Goal: Task Accomplishment & Management: Use online tool/utility

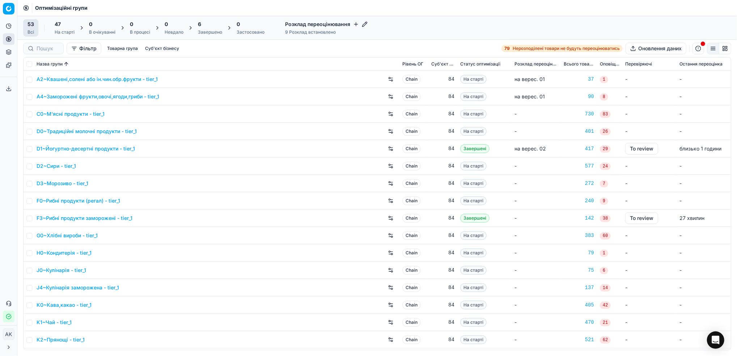
click at [209, 31] on div "Завершено" at bounding box center [210, 32] width 24 height 6
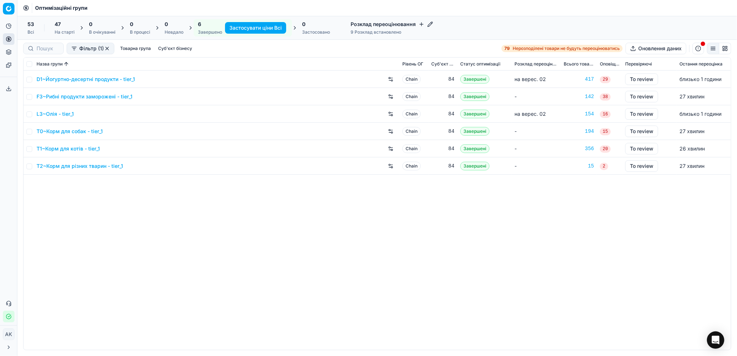
click at [70, 79] on link "D1~Йогуртно-десертні продукти - tier_1" at bounding box center [86, 79] width 98 height 7
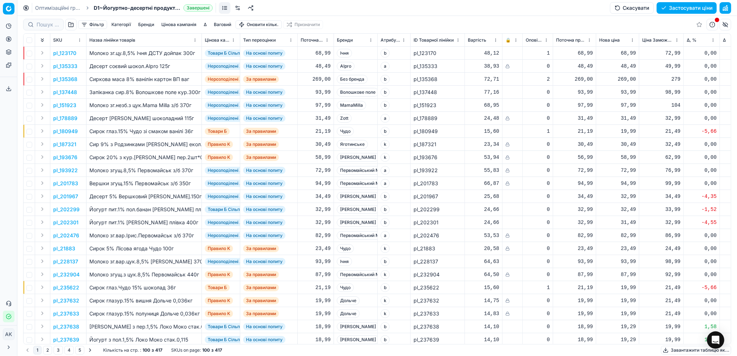
click at [88, 22] on button "Фільтр" at bounding box center [92, 24] width 29 height 9
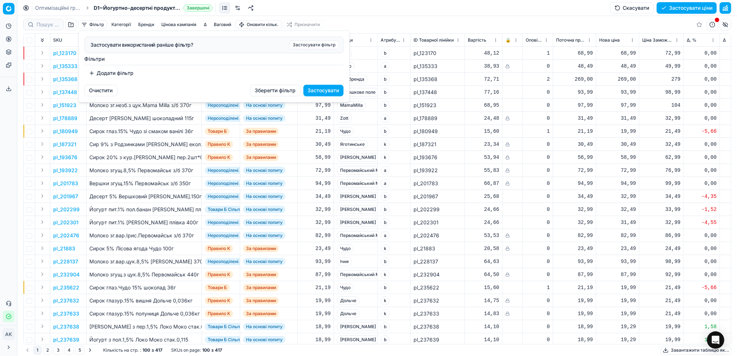
click at [99, 74] on button "Додати фільтр" at bounding box center [112, 73] width 54 height 12
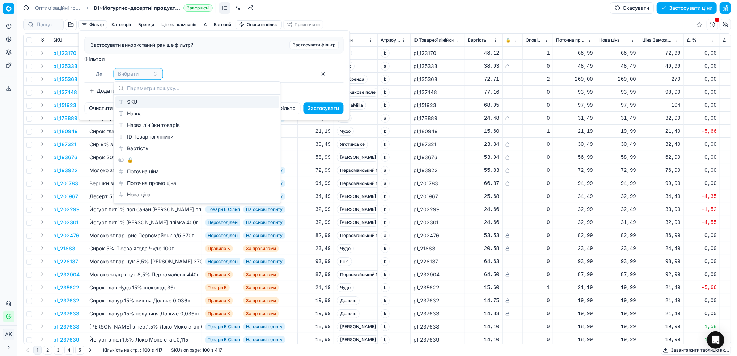
click at [129, 106] on div "SKU" at bounding box center [197, 102] width 164 height 12
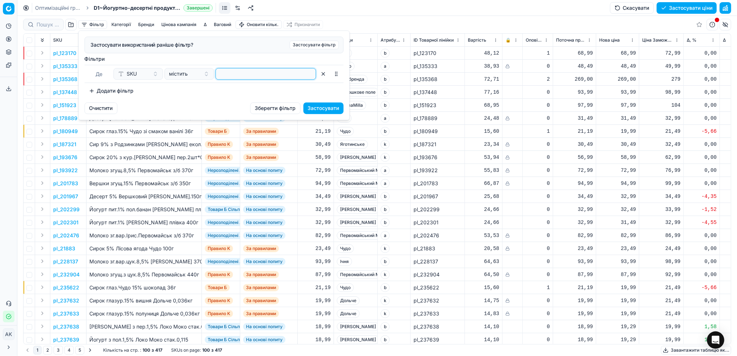
click at [245, 71] on input at bounding box center [266, 73] width 94 height 11
click at [334, 109] on button "Застосувати" at bounding box center [324, 108] width 40 height 12
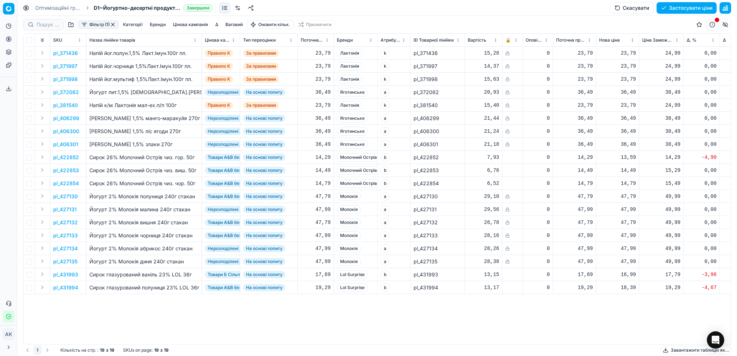
click at [517, 39] on html "Pricing platform Аналітика Цінова оптимізація Асортимент продукції Шаблони Серв…" at bounding box center [368, 178] width 737 height 356
click at [525, 74] on div "Sort by 🔒 descending" at bounding box center [515, 75] width 63 height 7
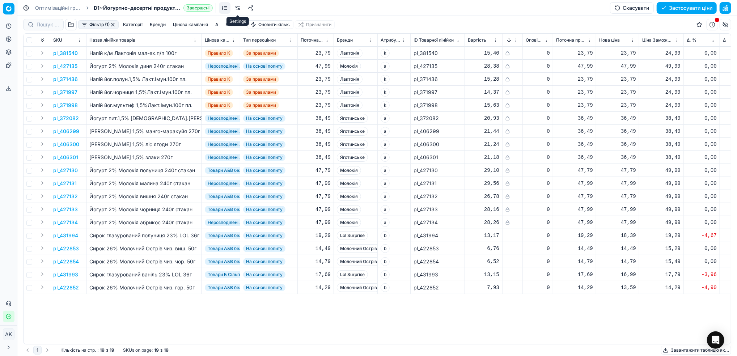
click at [236, 7] on link at bounding box center [238, 8] width 12 height 12
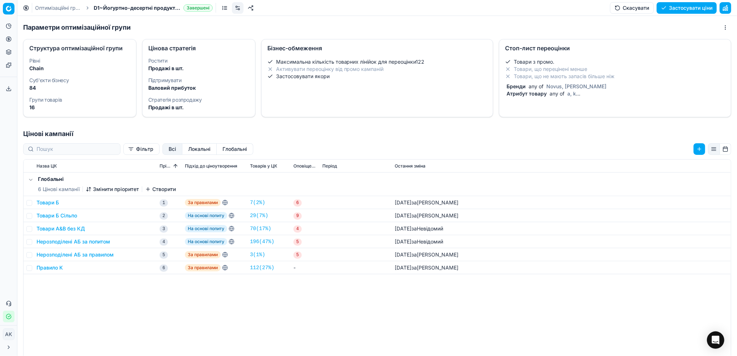
click at [547, 85] on span "Novus, [PERSON_NAME]" at bounding box center [576, 86] width 63 height 6
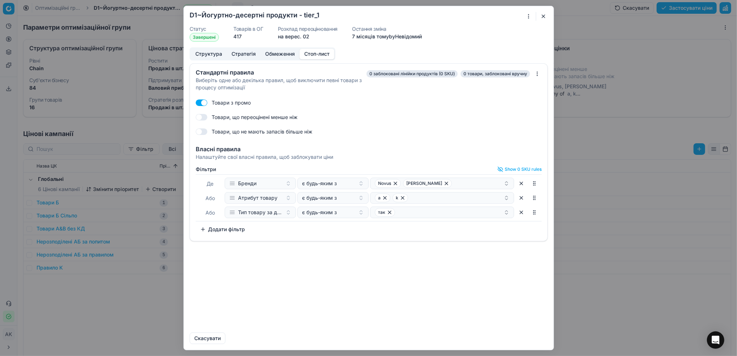
click at [224, 231] on button "Додати фільтр" at bounding box center [223, 230] width 54 height 12
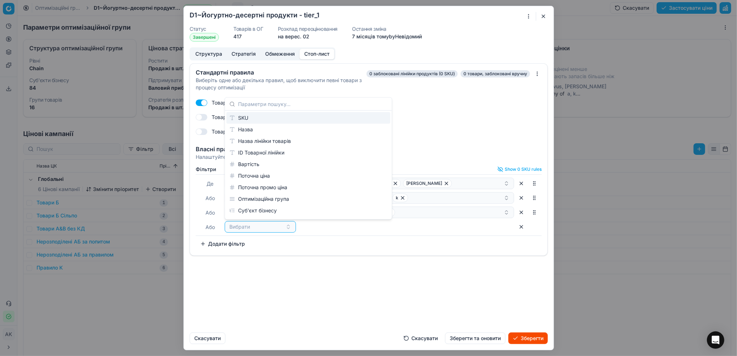
click at [244, 119] on div "SKU" at bounding box center [309, 118] width 164 height 12
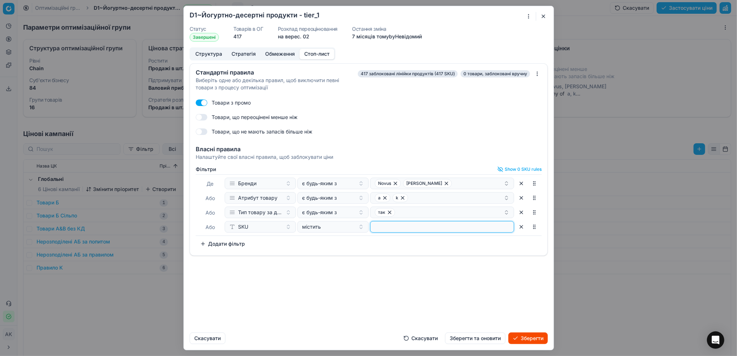
click at [403, 228] on input at bounding box center [441, 226] width 137 height 11
click at [483, 230] on div "431993 431994 + 4" at bounding box center [439, 227] width 129 height 9
click at [301, 299] on div "Стандартні правила Виберіть одне або декілька правил, щоб виключити певні товар…" at bounding box center [369, 194] width 370 height 263
click at [478, 339] on button "Зберегти та оновити" at bounding box center [475, 339] width 60 height 12
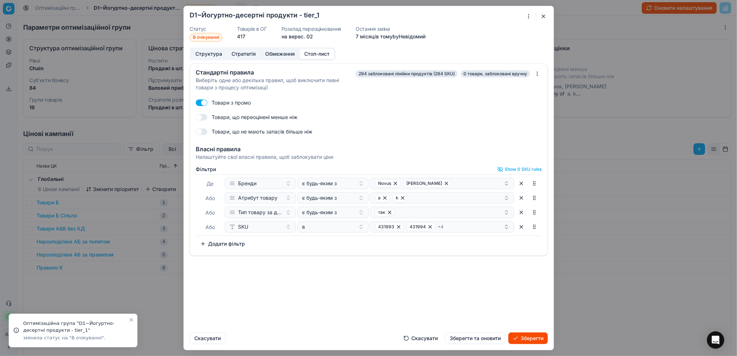
click at [531, 343] on button "Зберегти" at bounding box center [527, 339] width 39 height 12
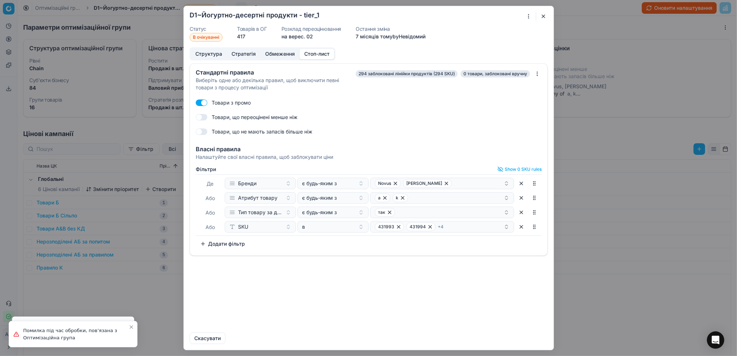
click at [544, 17] on button "button" at bounding box center [543, 16] width 9 height 9
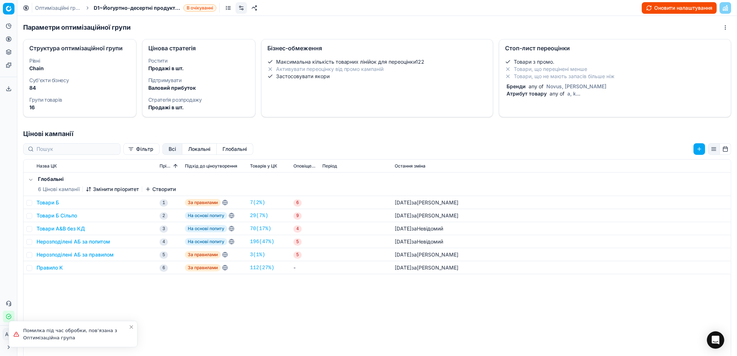
click at [51, 7] on link "Оптимізаційні групи" at bounding box center [58, 7] width 46 height 7
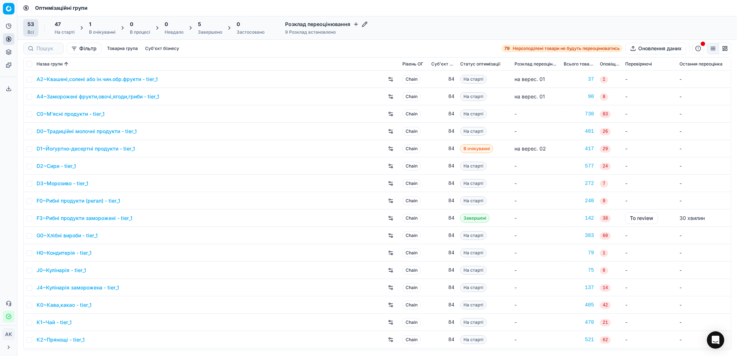
click at [212, 27] on div "5" at bounding box center [210, 24] width 24 height 7
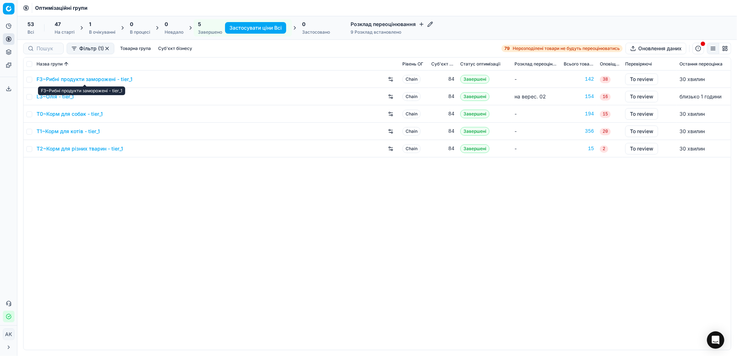
click at [92, 80] on link "F3~Рибні продукти заморожені - tier_1" at bounding box center [85, 79] width 96 height 7
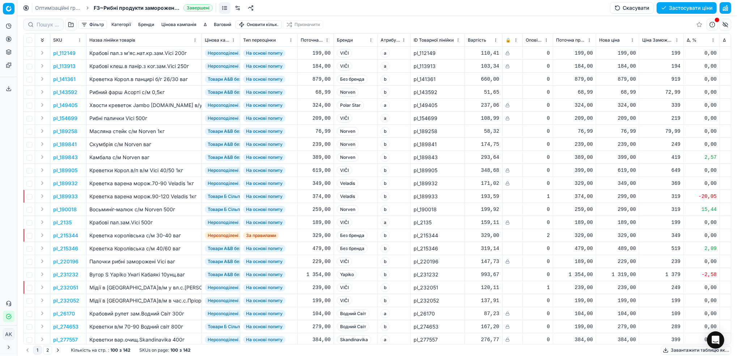
click at [85, 25] on button "Фільтр" at bounding box center [92, 24] width 29 height 9
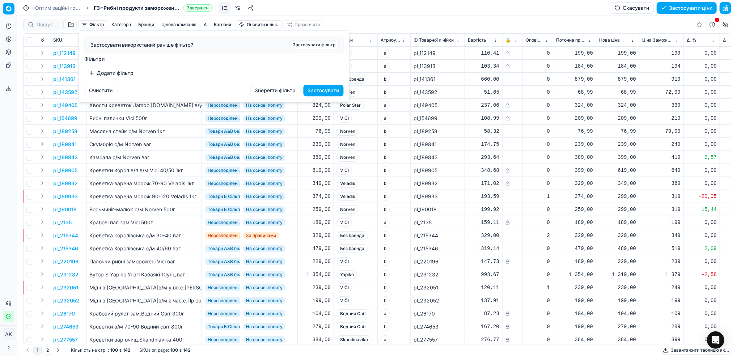
click at [112, 78] on button "Додати фільтр" at bounding box center [112, 73] width 54 height 12
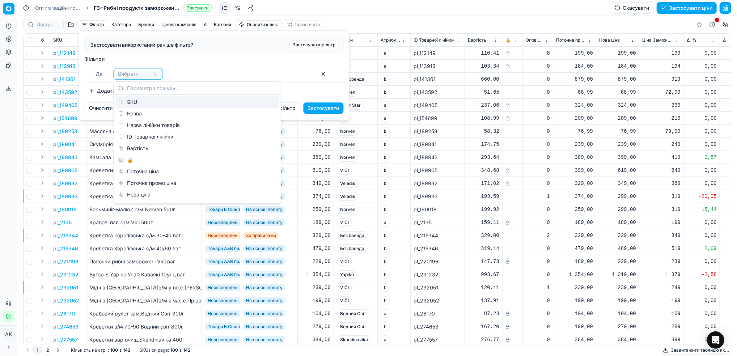
drag, startPoint x: 131, startPoint y: 102, endPoint x: 143, endPoint y: 97, distance: 12.0
click at [131, 102] on div "SKU" at bounding box center [197, 102] width 164 height 12
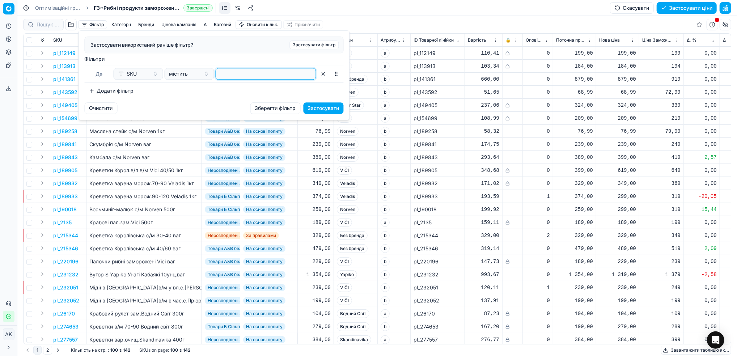
click at [238, 74] on input at bounding box center [266, 73] width 94 height 11
click at [326, 106] on button "Застосувати" at bounding box center [324, 108] width 40 height 12
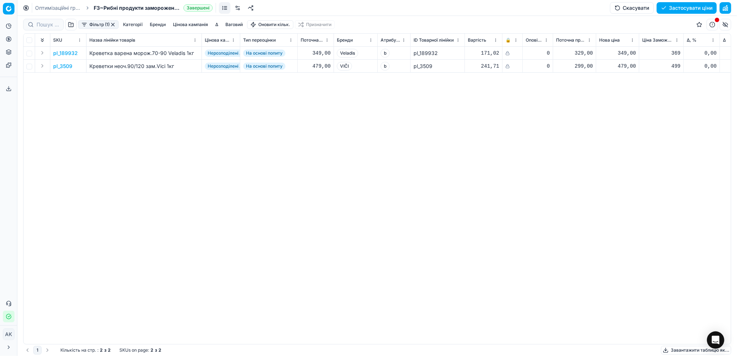
click at [59, 9] on link "Оптимізаційні групи" at bounding box center [58, 7] width 46 height 7
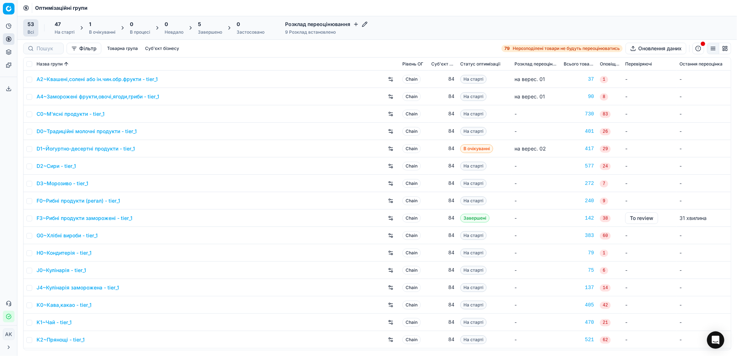
click at [204, 29] on div "Завершено" at bounding box center [210, 32] width 24 height 6
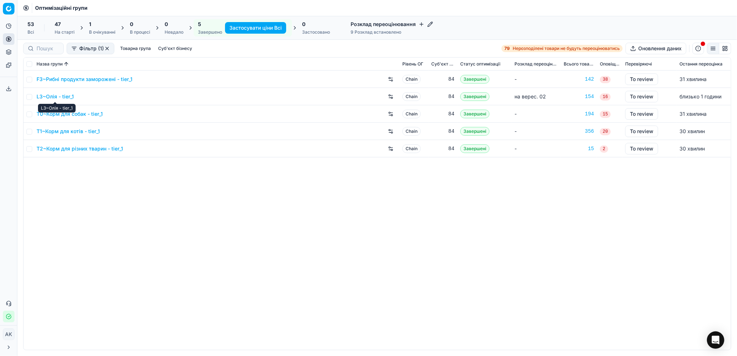
click at [55, 98] on link "L3~Олія - tier_1" at bounding box center [55, 96] width 37 height 7
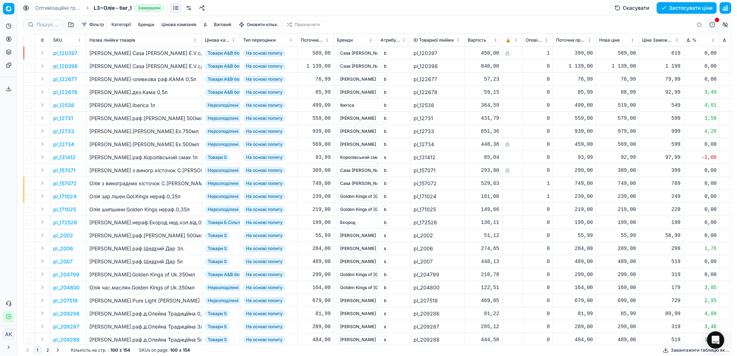
click at [85, 26] on button "Фільтр" at bounding box center [92, 24] width 29 height 9
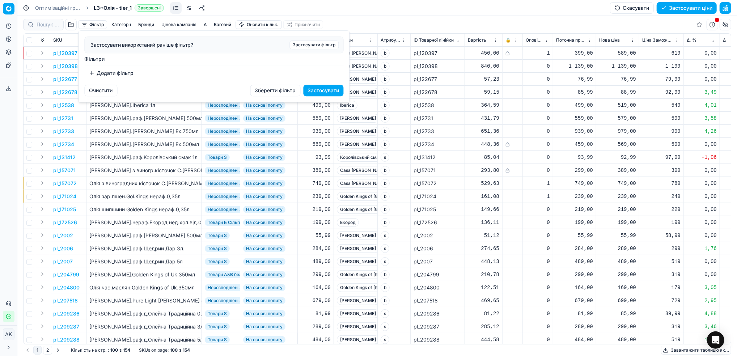
click at [117, 70] on button "Додати фільтр" at bounding box center [112, 73] width 54 height 12
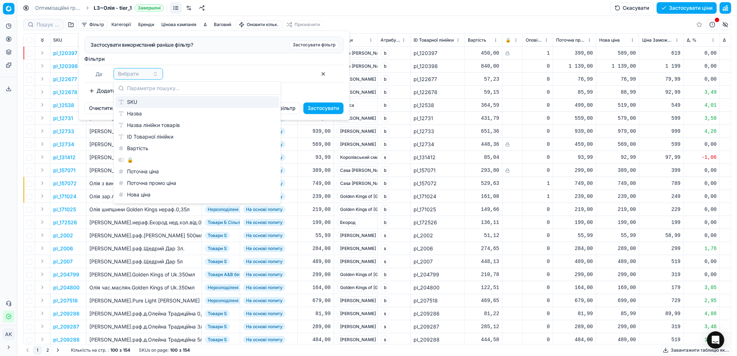
click at [165, 97] on div "SKU" at bounding box center [197, 102] width 164 height 12
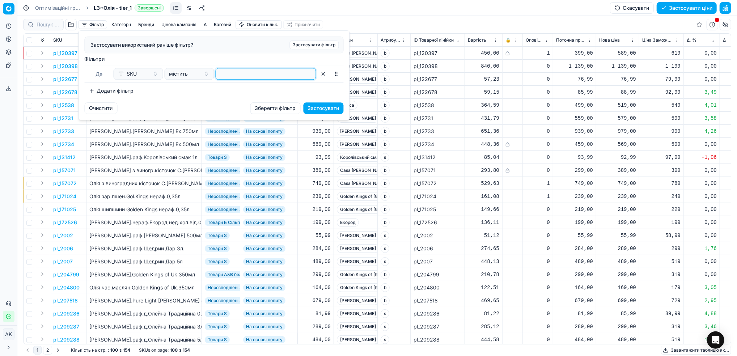
click at [230, 77] on input at bounding box center [266, 73] width 94 height 11
click at [331, 107] on button "Застосувати" at bounding box center [324, 108] width 40 height 12
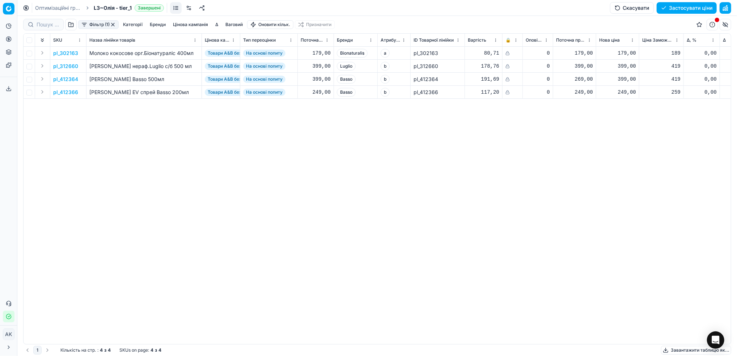
drag, startPoint x: 64, startPoint y: 6, endPoint x: 127, endPoint y: 14, distance: 63.8
click at [64, 6] on link "Оптимізаційні групи" at bounding box center [58, 7] width 46 height 7
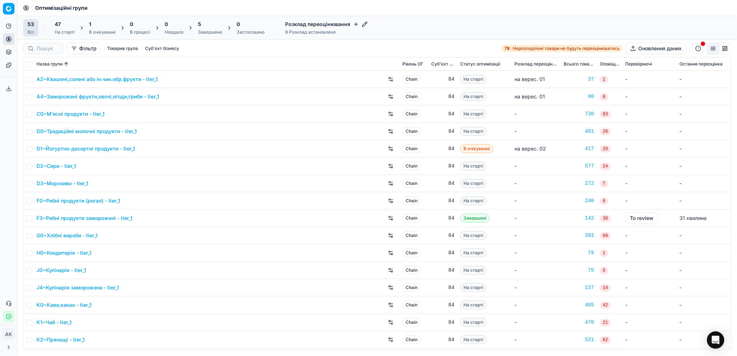
click at [205, 26] on div "5" at bounding box center [210, 24] width 24 height 7
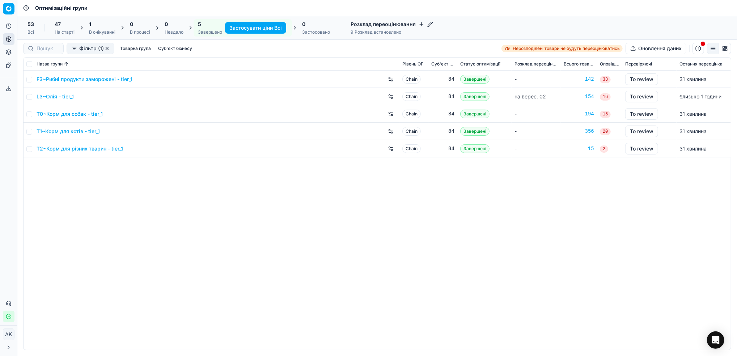
click at [67, 112] on link "T0~Корм для собак - tier_1" at bounding box center [70, 113] width 66 height 7
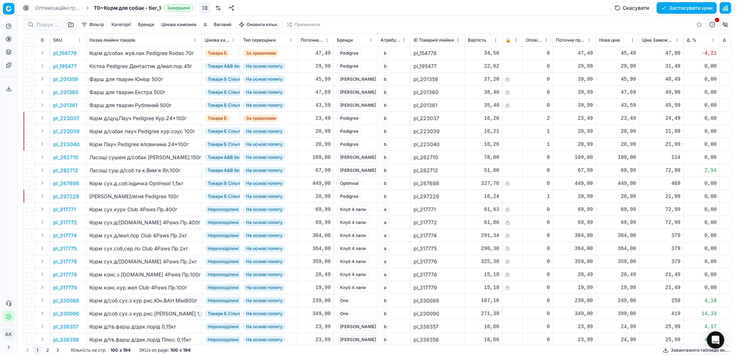
click at [92, 25] on button "Фільтр" at bounding box center [92, 24] width 29 height 9
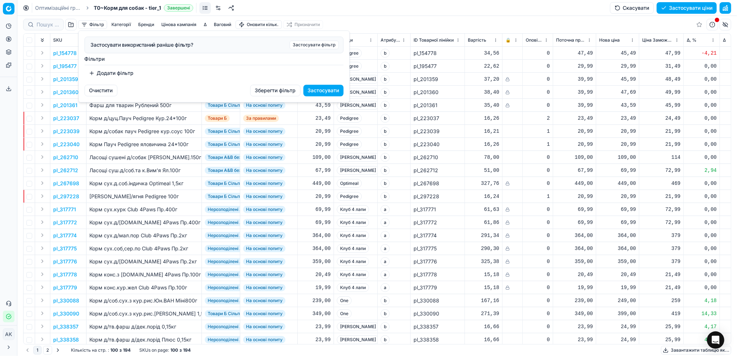
drag, startPoint x: 105, startPoint y: 74, endPoint x: 105, endPoint y: 79, distance: 5.1
click at [105, 79] on button "Додати фільтр" at bounding box center [112, 73] width 54 height 12
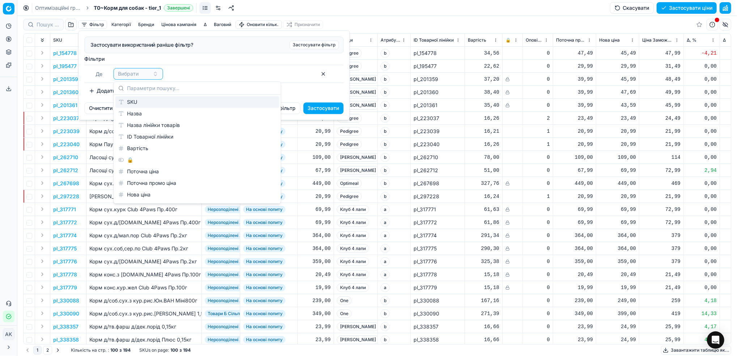
click at [143, 100] on div "SKU" at bounding box center [197, 102] width 164 height 12
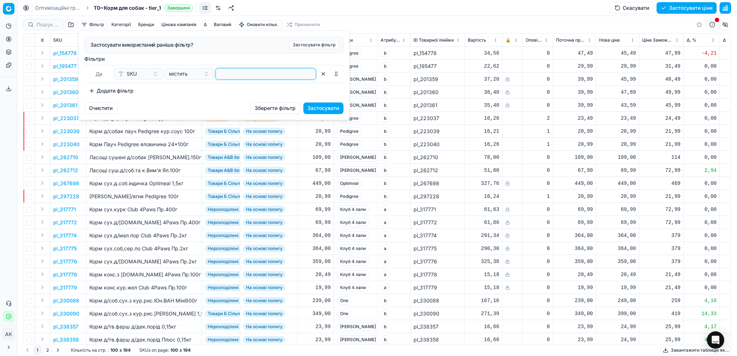
click at [233, 72] on input at bounding box center [266, 73] width 94 height 11
click at [327, 110] on button "Застосувати" at bounding box center [324, 108] width 40 height 12
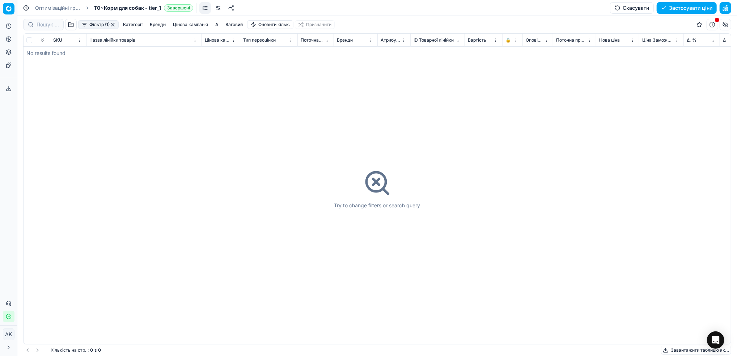
click at [55, 7] on link "Оптимізаційні групи" at bounding box center [58, 7] width 46 height 7
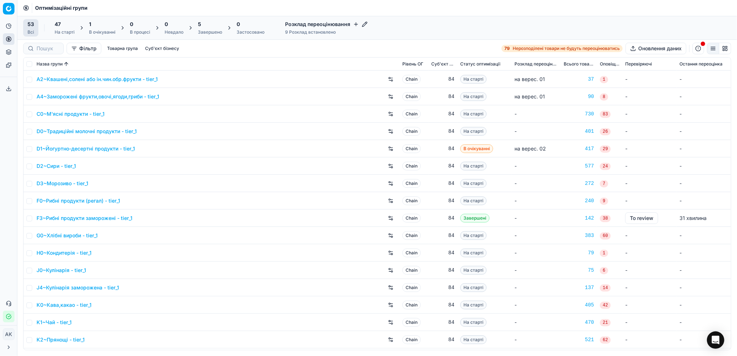
click at [207, 29] on div "Завершено" at bounding box center [210, 32] width 24 height 6
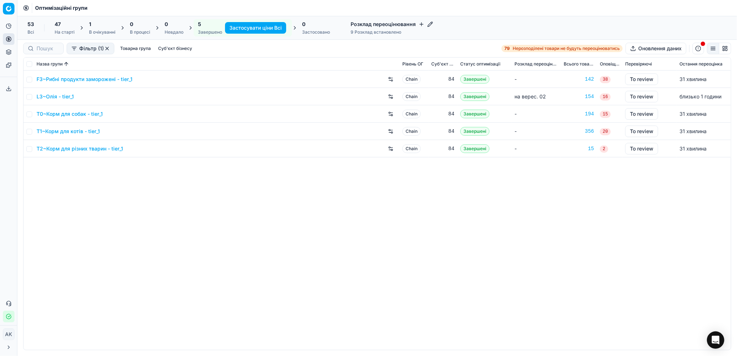
click at [75, 131] on link "T1~Корм для котів - tier_1" at bounding box center [68, 131] width 63 height 7
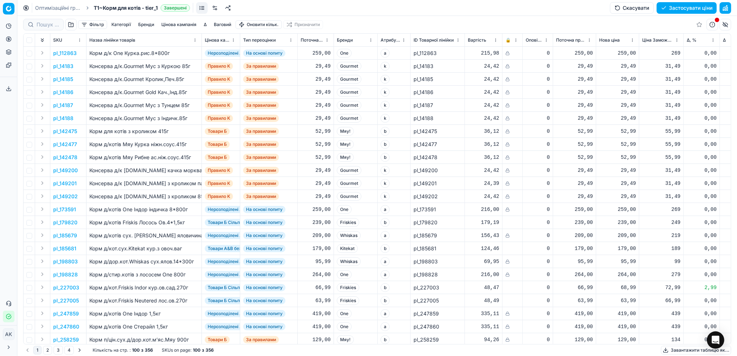
click at [91, 24] on button "Фільтр" at bounding box center [92, 24] width 29 height 9
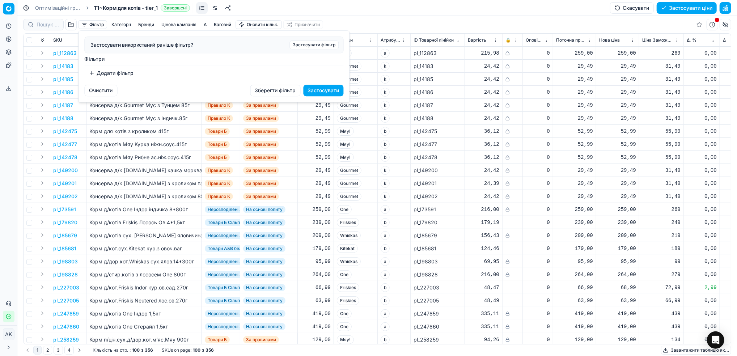
click at [101, 76] on button "Додати фільтр" at bounding box center [112, 73] width 54 height 12
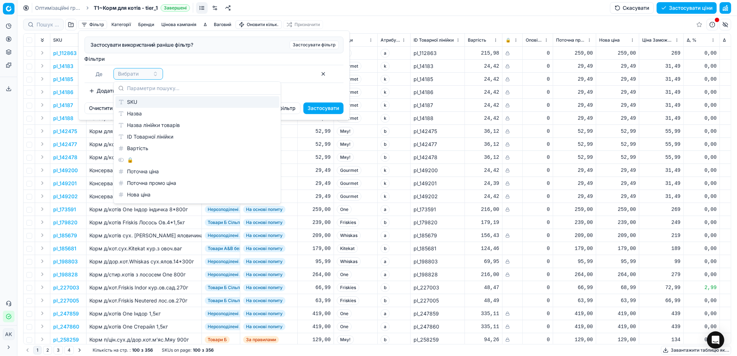
click at [147, 101] on div "SKU" at bounding box center [197, 102] width 164 height 12
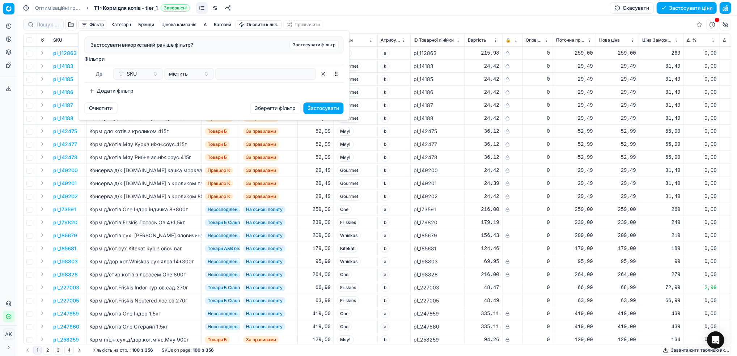
click at [238, 81] on div "Де SKU містить" at bounding box center [214, 74] width 259 height 18
click at [240, 77] on input at bounding box center [266, 73] width 94 height 11
click at [335, 108] on button "Застосувати" at bounding box center [324, 108] width 40 height 12
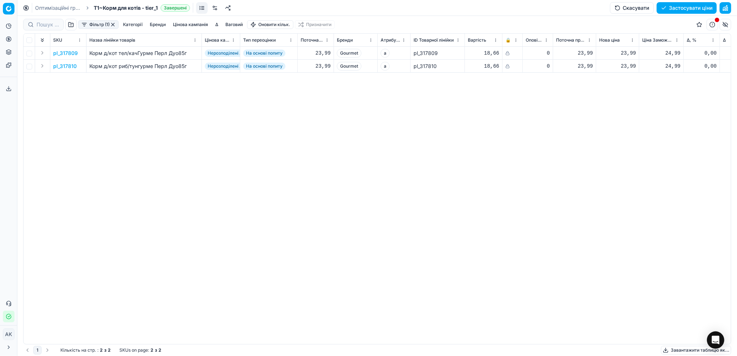
click at [56, 53] on p "pl_317809" at bounding box center [65, 53] width 25 height 7
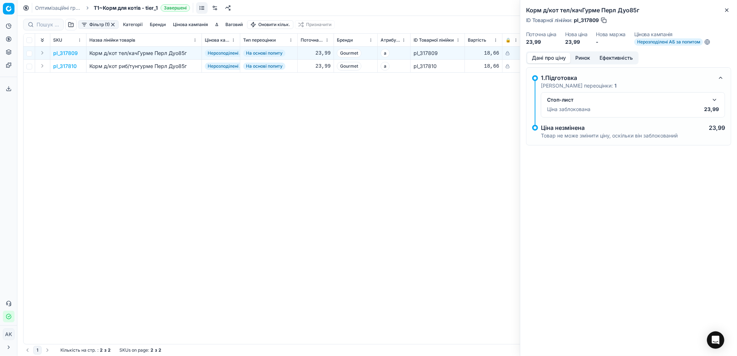
click at [715, 98] on button "button" at bounding box center [714, 100] width 9 height 9
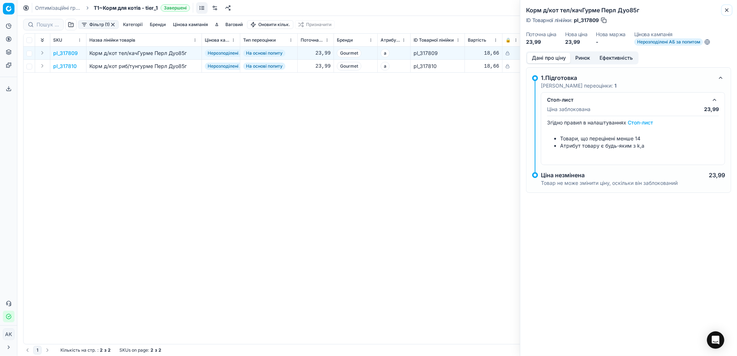
click at [725, 10] on icon "button" at bounding box center [727, 10] width 6 height 6
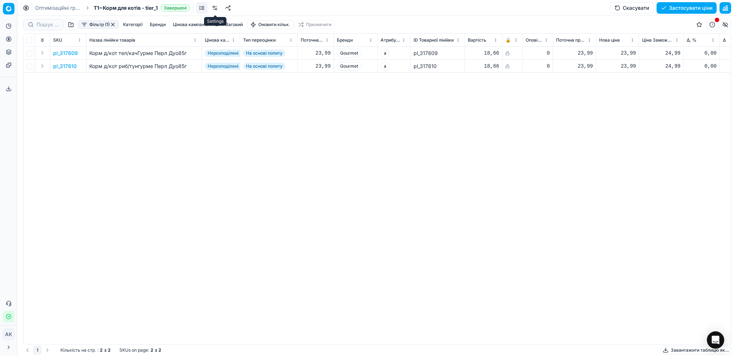
click at [217, 9] on link at bounding box center [215, 8] width 12 height 12
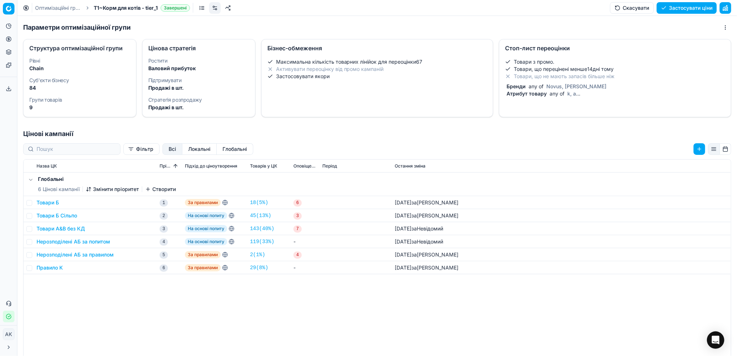
click at [620, 79] on li "Товари, що не мають запасів більше ніж" at bounding box center [615, 76] width 220 height 7
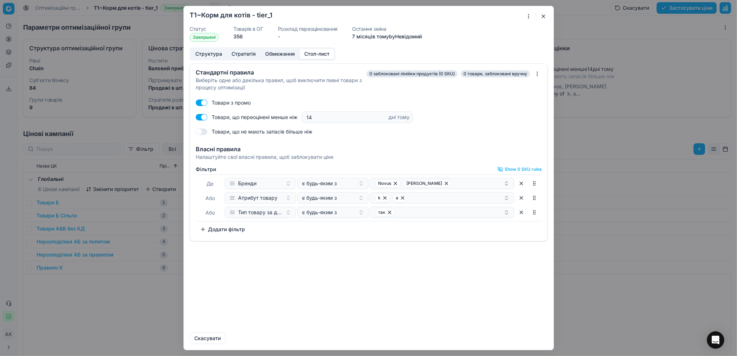
click at [199, 115] on button "button" at bounding box center [202, 117] width 12 height 7
click at [489, 338] on button "Зберегти та оновити" at bounding box center [475, 339] width 60 height 12
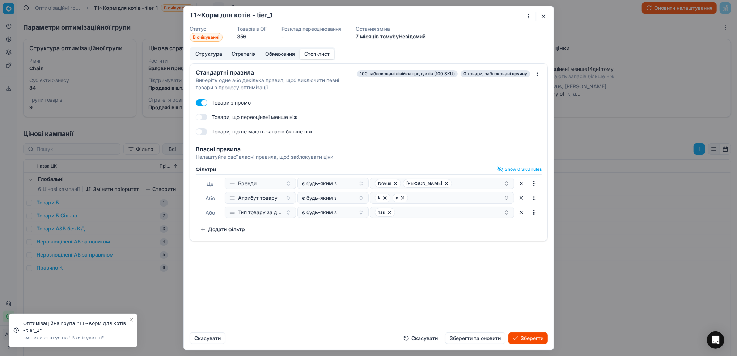
click at [528, 340] on button "Зберегти" at bounding box center [527, 339] width 39 height 12
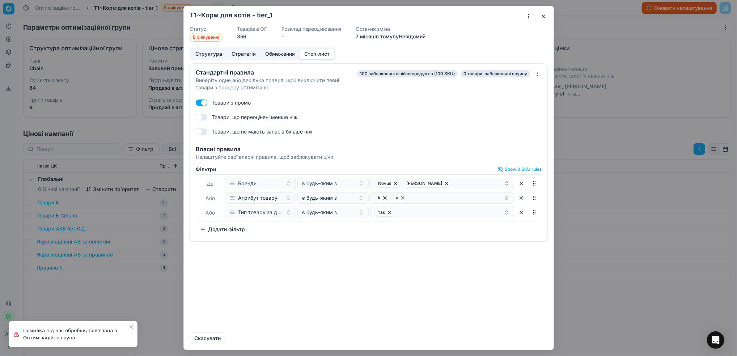
click at [542, 15] on button "button" at bounding box center [543, 16] width 9 height 9
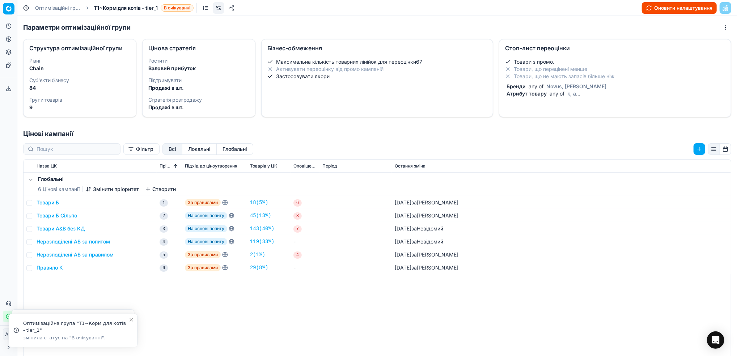
drag, startPoint x: 54, startPoint y: 7, endPoint x: 65, endPoint y: 10, distance: 12.2
click at [54, 7] on link "Оптимізаційні групи" at bounding box center [58, 7] width 46 height 7
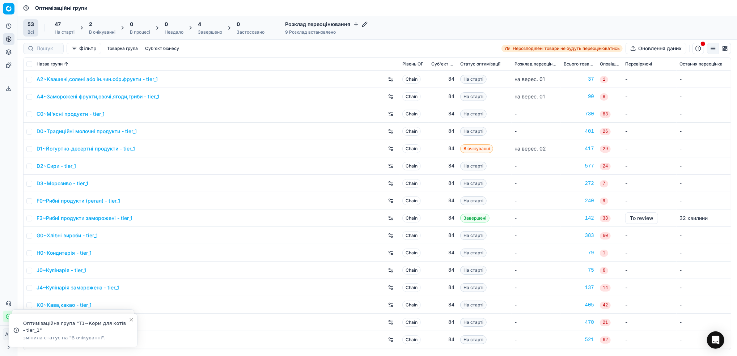
click at [211, 33] on div "Завершено" at bounding box center [210, 32] width 24 height 6
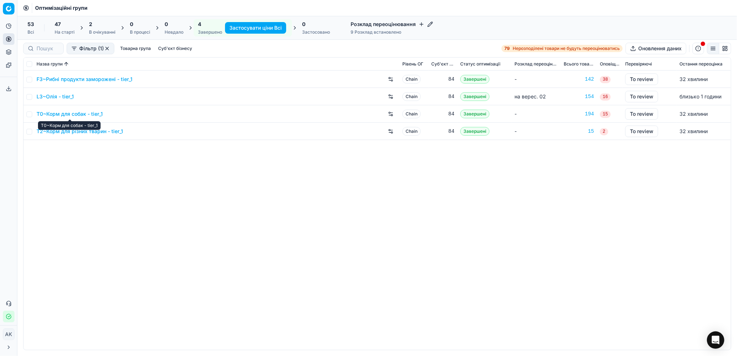
click at [71, 115] on link "T0~Корм для собак - tier_1" at bounding box center [70, 113] width 66 height 7
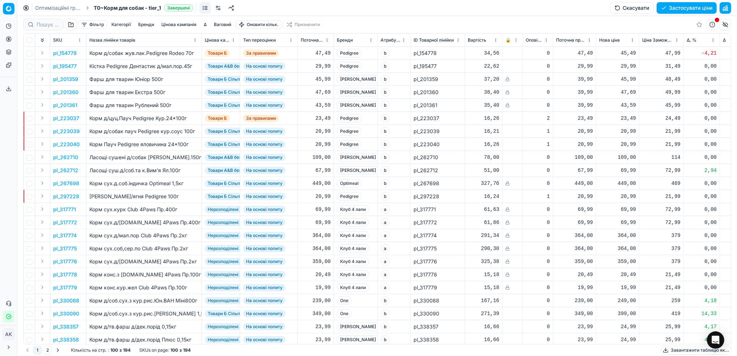
click at [221, 11] on link at bounding box center [218, 8] width 12 height 12
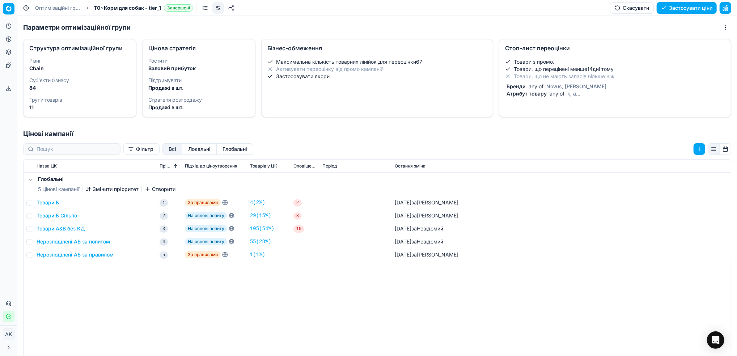
click at [545, 84] on span "Novus, [PERSON_NAME]" at bounding box center [576, 86] width 63 height 6
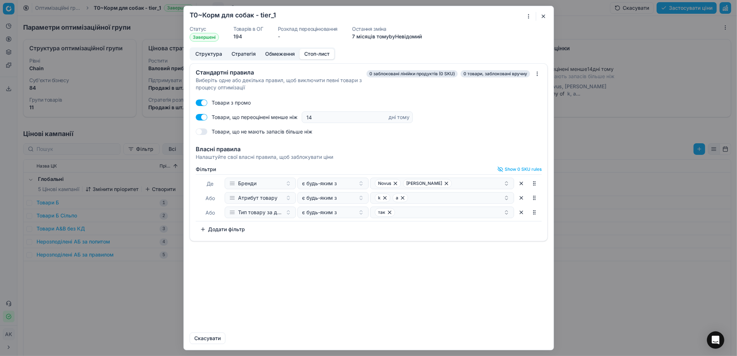
click at [201, 119] on button "button" at bounding box center [202, 117] width 12 height 7
click at [533, 339] on button "Зберегти" at bounding box center [527, 339] width 39 height 12
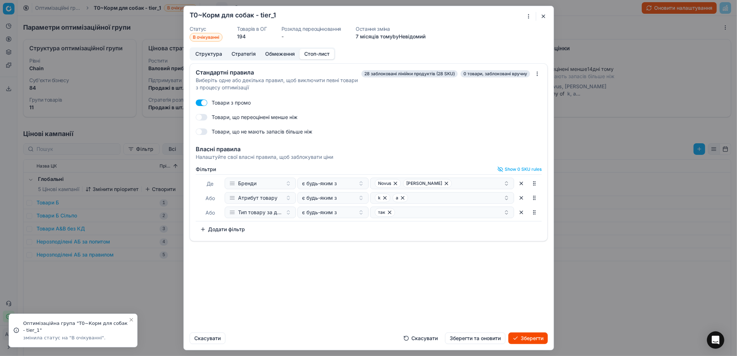
click at [489, 342] on button "Зберегти та оновити" at bounding box center [475, 339] width 60 height 12
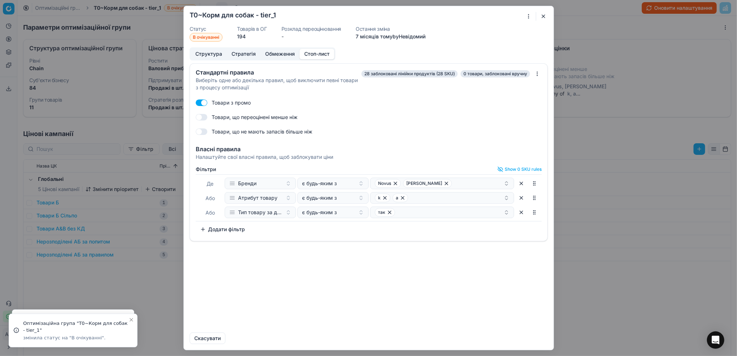
click at [546, 16] on button "button" at bounding box center [543, 16] width 9 height 9
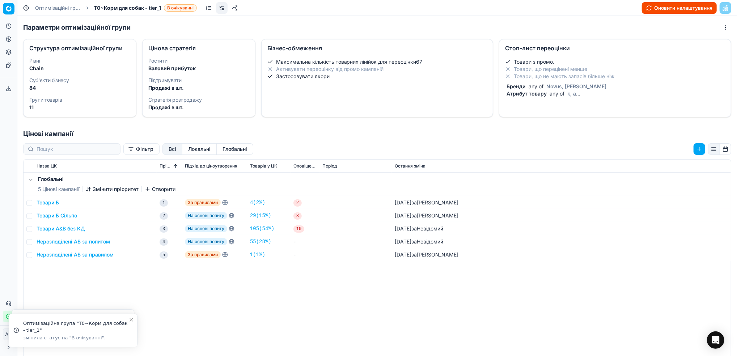
click at [111, 7] on span "T0~Корм для собак - tier_1" at bounding box center [127, 7] width 67 height 7
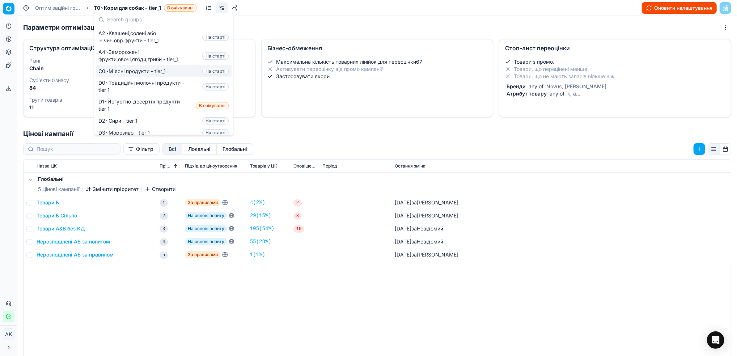
click at [300, 304] on div "Глобальні 5 Цінові кампанії Змінити пріоритет Створити Товари Б 1 За правилами …" at bounding box center [377, 308] width 707 height 270
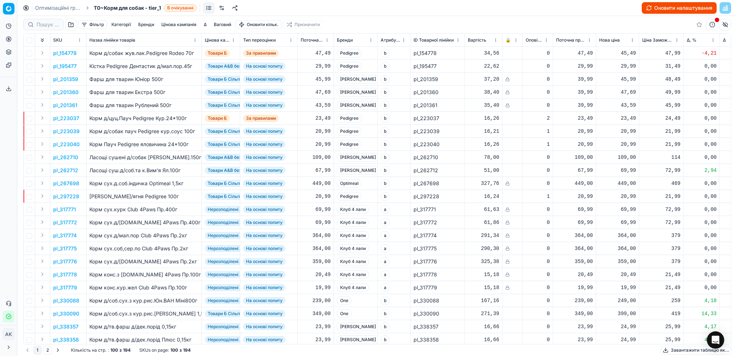
click at [89, 26] on button "Фільтр" at bounding box center [92, 24] width 29 height 9
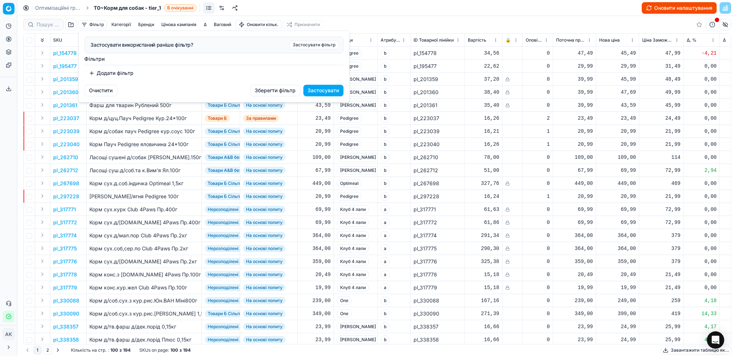
click at [114, 71] on button "Додати фільтр" at bounding box center [112, 73] width 54 height 12
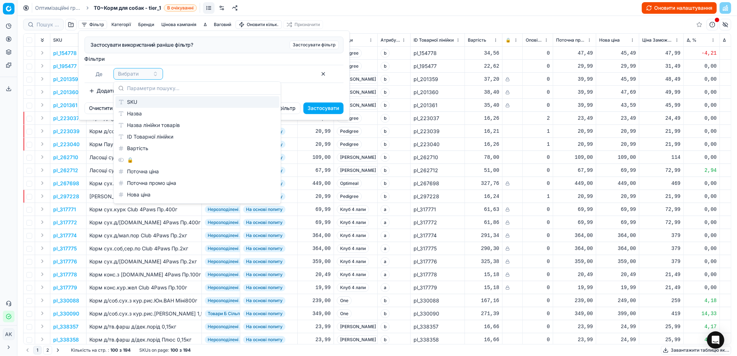
click at [141, 105] on div "SKU" at bounding box center [197, 102] width 164 height 12
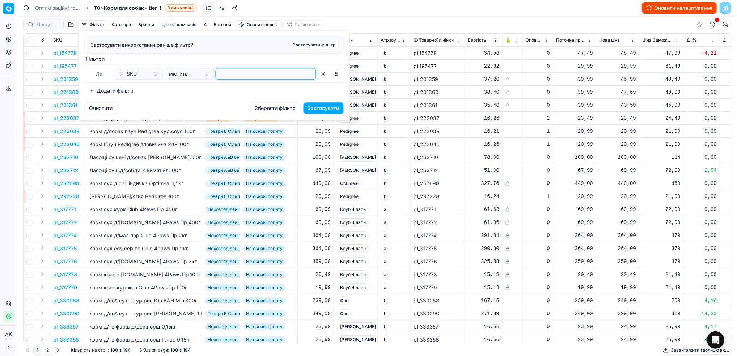
click at [233, 76] on input at bounding box center [266, 73] width 94 height 11
click at [326, 106] on button "Застосувати" at bounding box center [324, 108] width 40 height 12
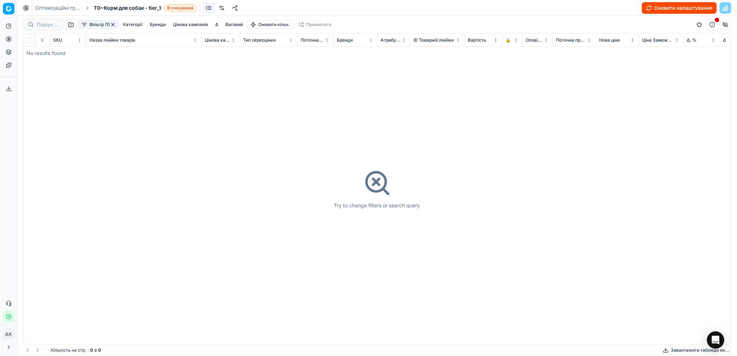
click at [115, 23] on button "button" at bounding box center [113, 25] width 6 height 6
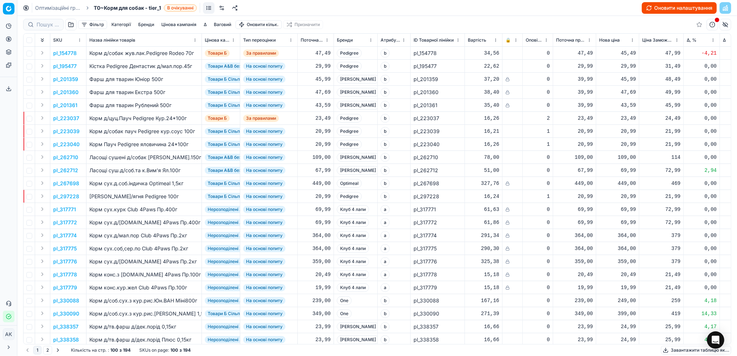
click at [56, 9] on link "Оптимізаційні групи" at bounding box center [58, 7] width 46 height 7
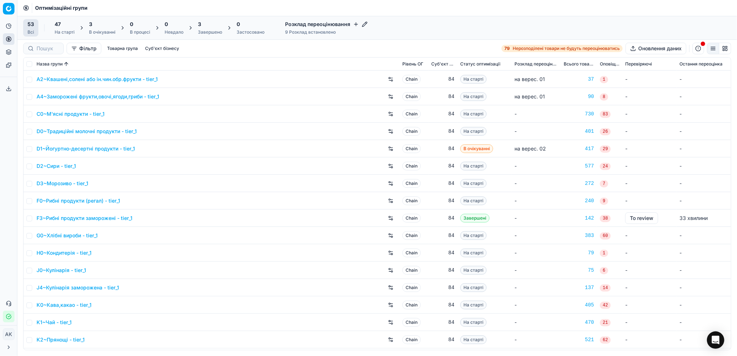
click at [207, 29] on div "3 Завершено" at bounding box center [210, 28] width 24 height 14
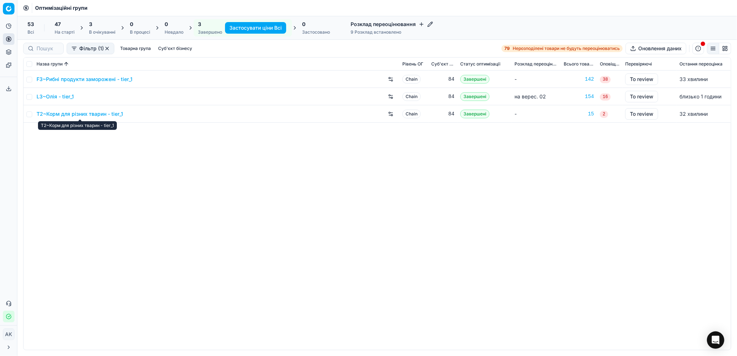
click at [54, 114] on link "T2~Корм для різних тварин - tier_1" at bounding box center [80, 113] width 86 height 7
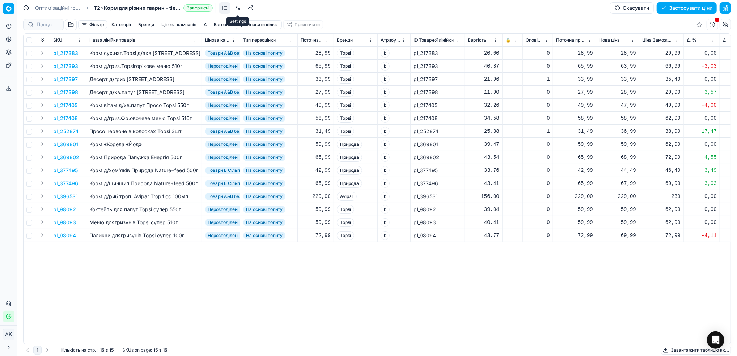
click at [236, 9] on link at bounding box center [238, 8] width 12 height 12
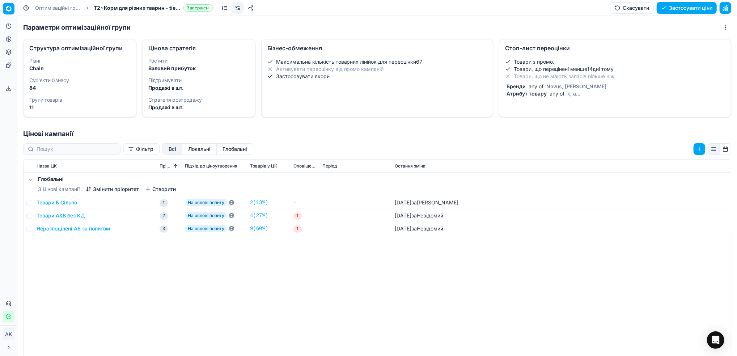
click at [555, 97] on div "Товари з промо. Товари, що перецінені менше 14 дні тому Товари, що не мають зап…" at bounding box center [615, 79] width 232 height 48
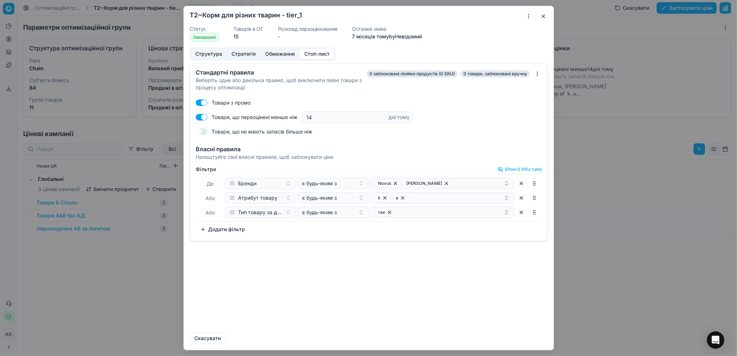
click at [202, 111] on div "Товари, що переоцінені менше ніж 14 дні тому" at bounding box center [369, 117] width 346 height 12
click at [202, 117] on button "button" at bounding box center [202, 117] width 12 height 7
click at [477, 343] on button "Зберегти та оновити" at bounding box center [475, 339] width 60 height 12
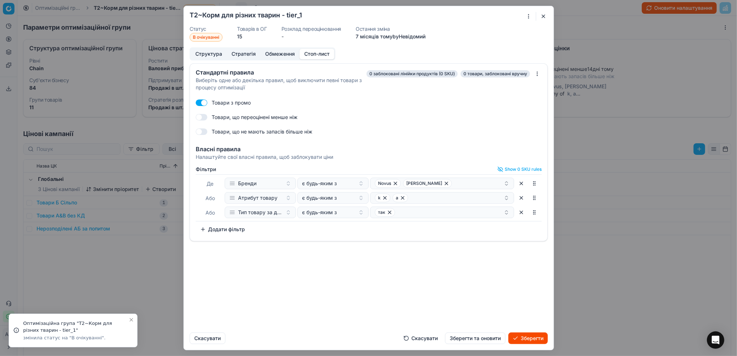
click at [516, 339] on button "Зберегти" at bounding box center [527, 339] width 39 height 12
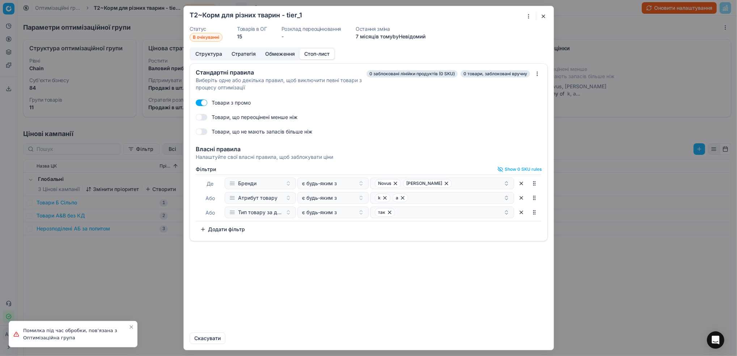
click at [545, 16] on button "button" at bounding box center [543, 16] width 9 height 9
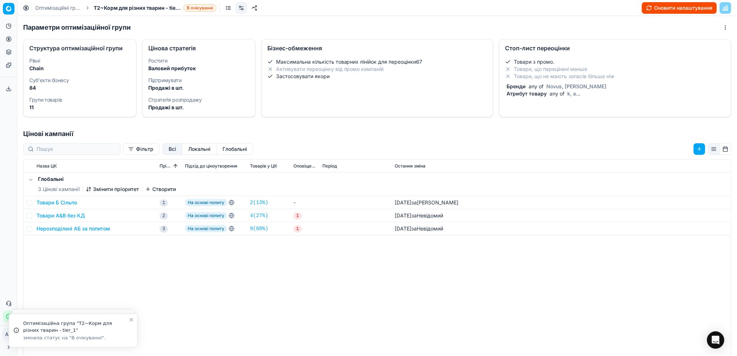
click at [62, 6] on link "Оптимізаційні групи" at bounding box center [58, 7] width 46 height 7
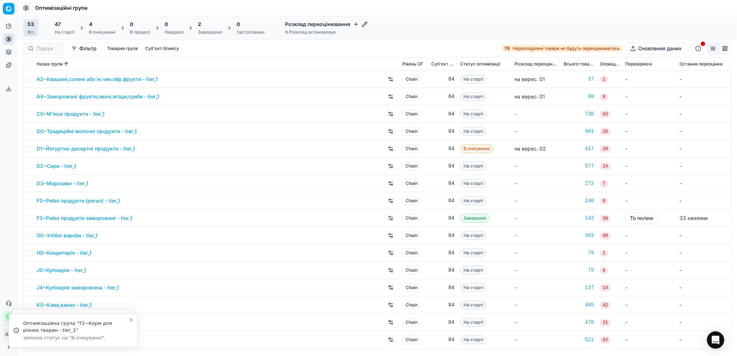
click at [102, 33] on div "В очікуванні" at bounding box center [102, 32] width 26 height 6
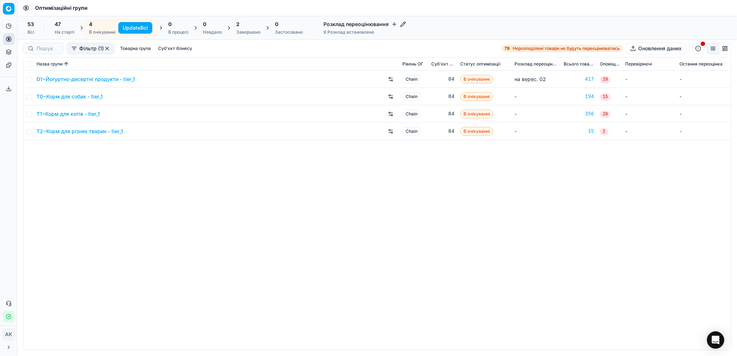
click at [82, 133] on link "T2~Корм для різних тварин - tier_1" at bounding box center [80, 131] width 86 height 7
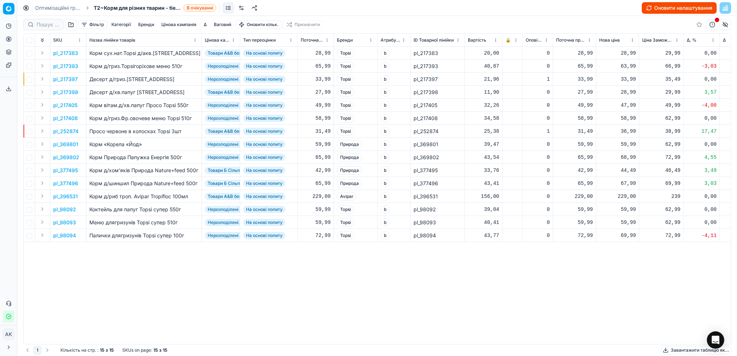
click at [89, 24] on button "Фільтр" at bounding box center [92, 24] width 29 height 9
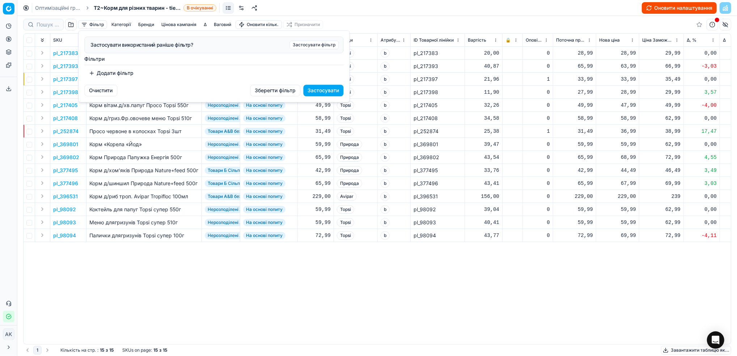
click at [111, 77] on button "Додати фільтр" at bounding box center [112, 73] width 54 height 12
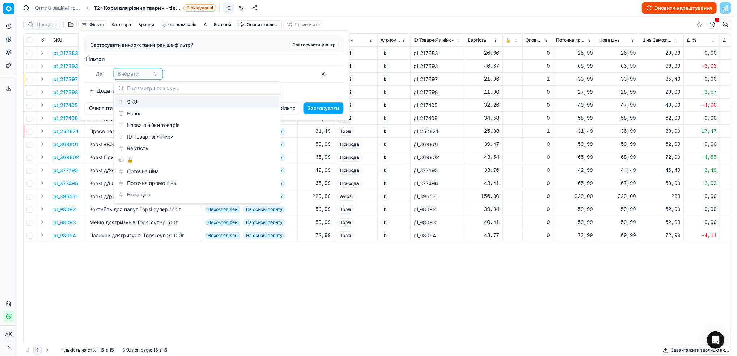
click at [123, 105] on div "SKU" at bounding box center [197, 102] width 164 height 12
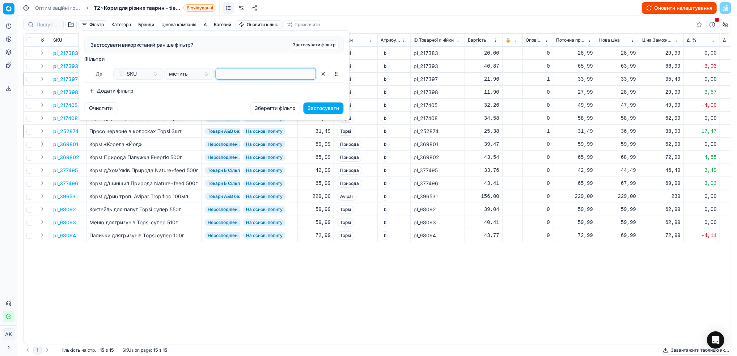
click at [236, 75] on input at bounding box center [266, 73] width 94 height 11
click at [332, 109] on button "Застосувати" at bounding box center [324, 108] width 40 height 12
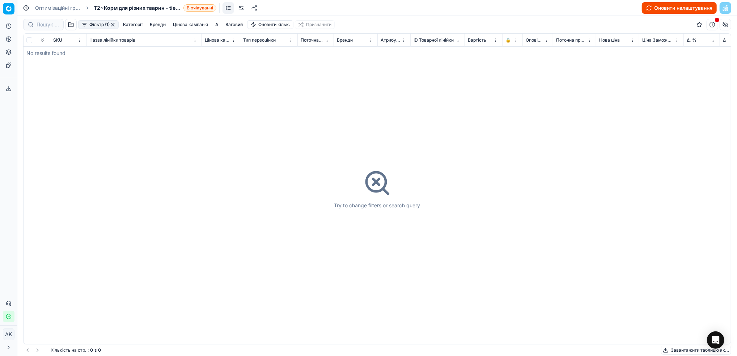
click at [111, 26] on button "button" at bounding box center [113, 25] width 6 height 6
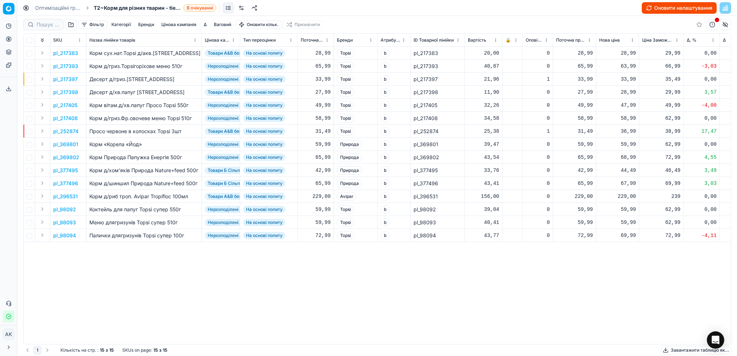
click at [52, 6] on link "Оптимізаційні групи" at bounding box center [58, 7] width 46 height 7
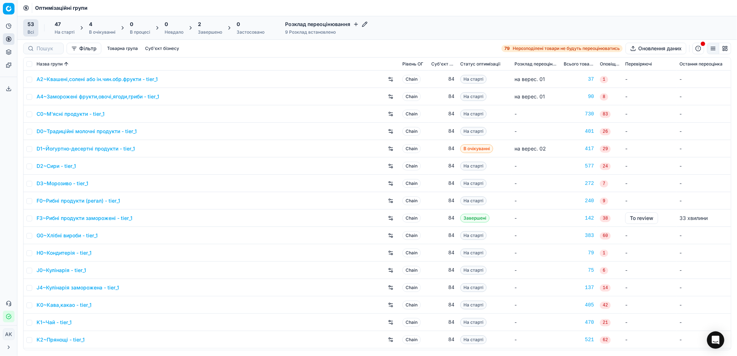
click at [100, 30] on div "В очікуванні" at bounding box center [102, 32] width 26 height 6
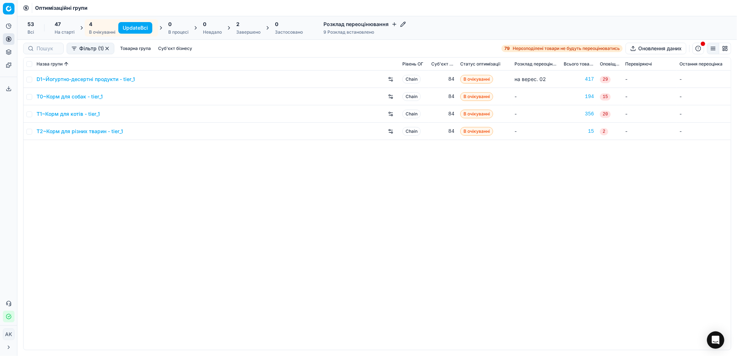
click at [131, 25] on button "Update Всі" at bounding box center [135, 28] width 34 height 12
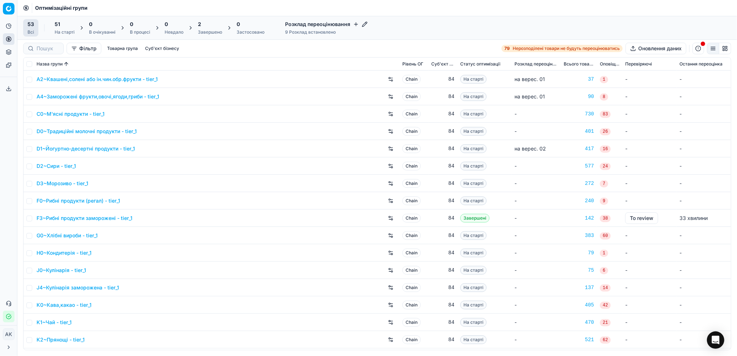
click at [209, 35] on div "2 Завершено" at bounding box center [210, 27] width 33 height 17
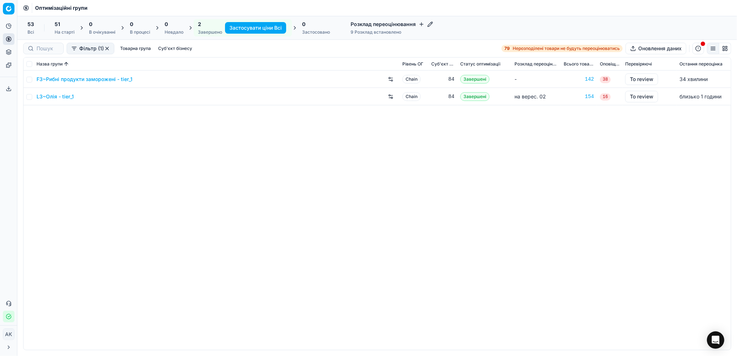
click at [58, 29] on div "51 На старті" at bounding box center [65, 28] width 20 height 14
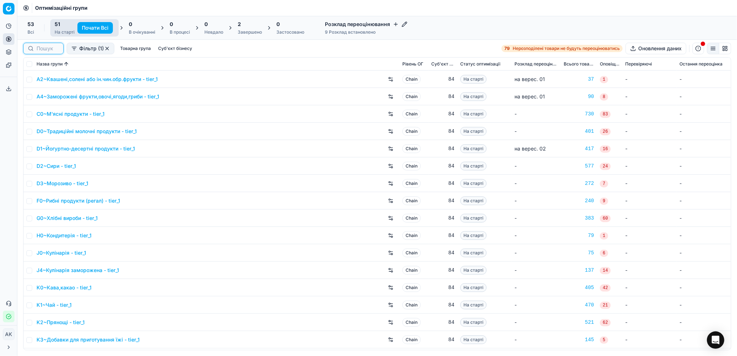
click at [37, 52] on input at bounding box center [48, 48] width 22 height 7
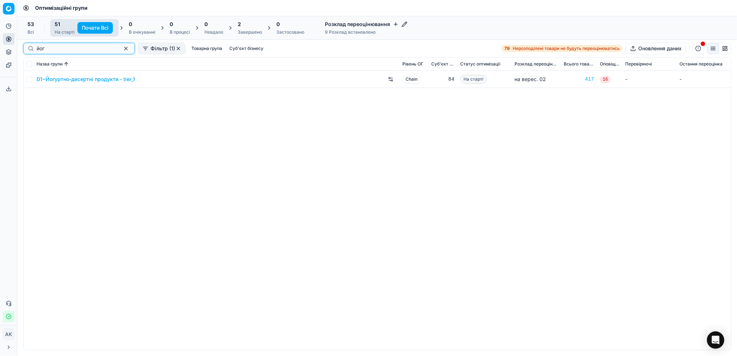
type input "йог"
click at [29, 80] on input "checkbox" at bounding box center [29, 80] width 6 height 6
checkbox input "true"
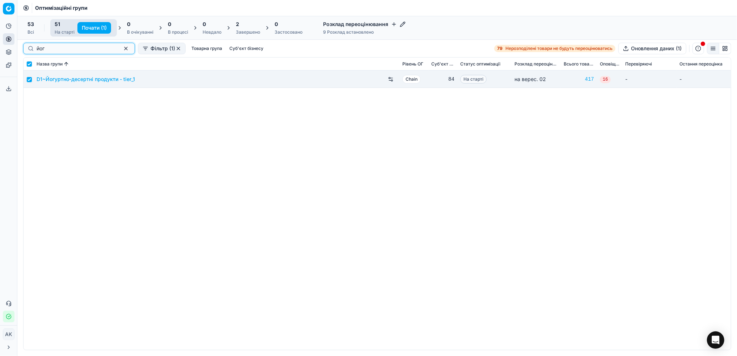
click at [122, 50] on button "button" at bounding box center [126, 48] width 9 height 9
checkbox input "false"
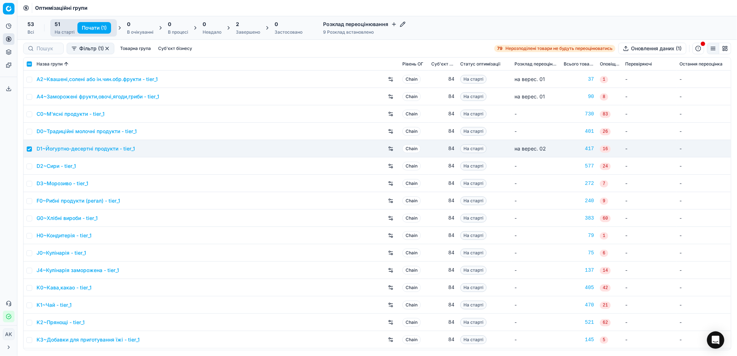
click at [244, 33] on div "Завершено" at bounding box center [248, 32] width 24 height 6
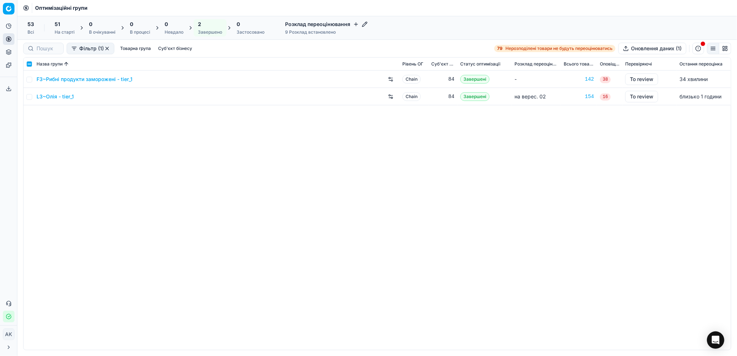
click at [62, 33] on div "На старті" at bounding box center [65, 32] width 20 height 6
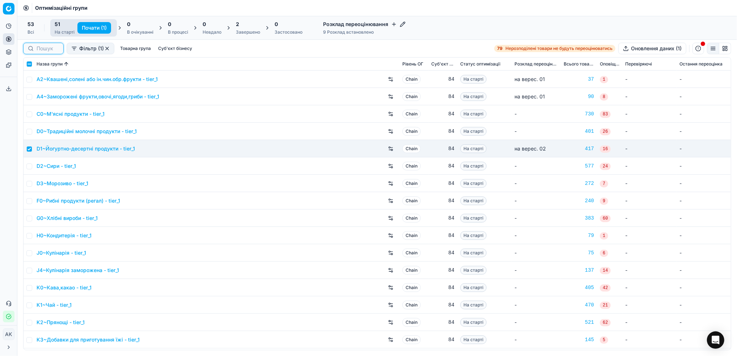
click at [42, 49] on input at bounding box center [48, 48] width 22 height 7
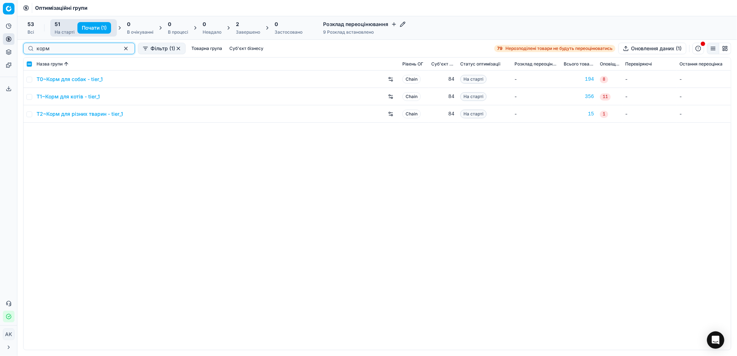
type input "корм"
click at [29, 79] on input "checkbox" at bounding box center [29, 80] width 6 height 6
checkbox input "true"
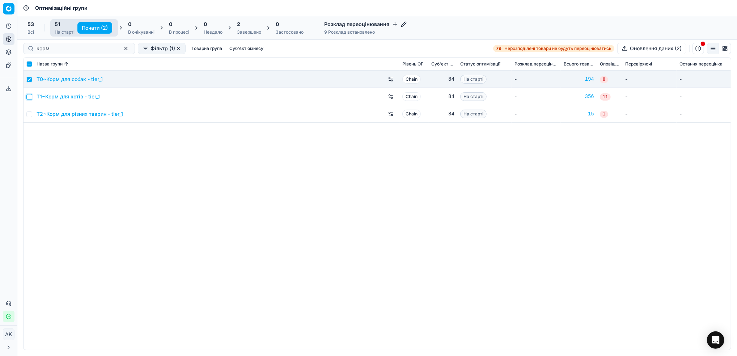
click at [31, 96] on input "checkbox" at bounding box center [29, 97] width 6 height 6
checkbox input "true"
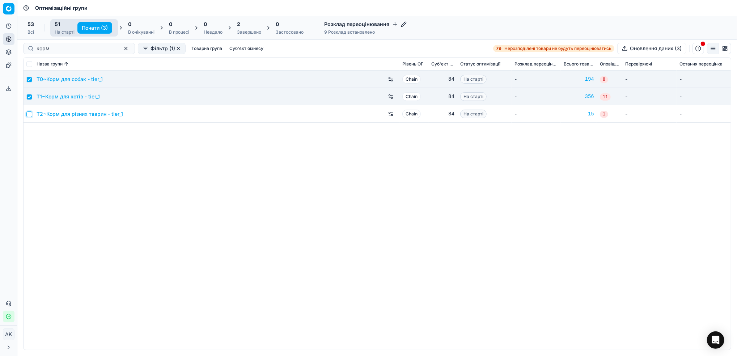
click at [30, 114] on input "checkbox" at bounding box center [29, 114] width 6 height 6
checkbox input "true"
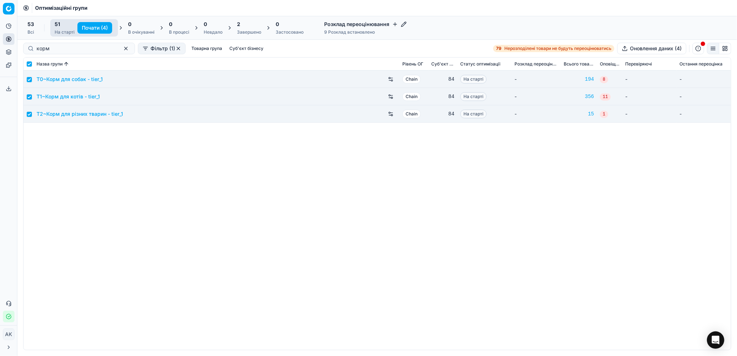
click at [100, 30] on button "Почати (4)" at bounding box center [94, 28] width 35 height 12
checkbox input "false"
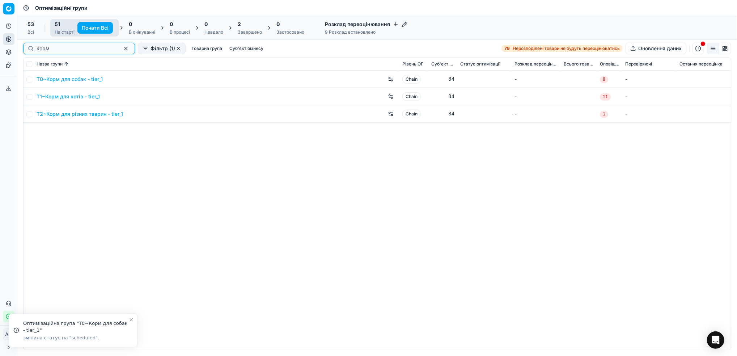
click at [122, 48] on button "button" at bounding box center [126, 48] width 9 height 9
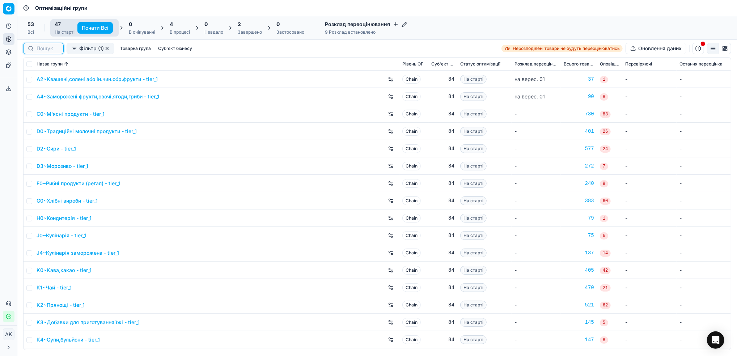
click at [43, 51] on input at bounding box center [48, 48] width 22 height 7
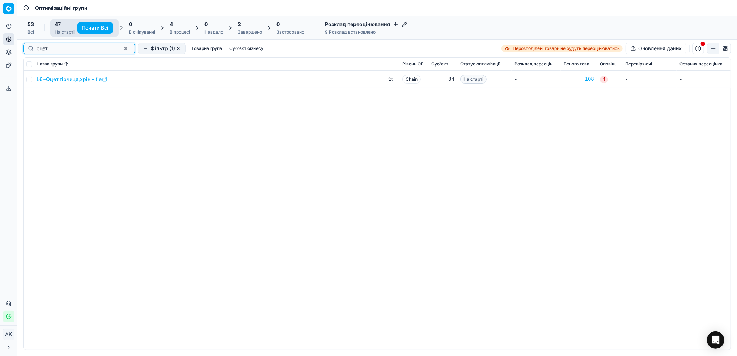
type input "оцет"
click at [28, 81] on input "checkbox" at bounding box center [29, 80] width 6 height 6
checkbox input "true"
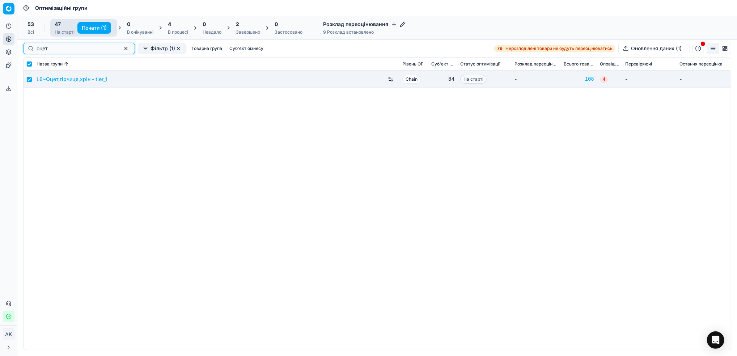
click at [122, 48] on button "button" at bounding box center [126, 48] width 9 height 9
checkbox input "false"
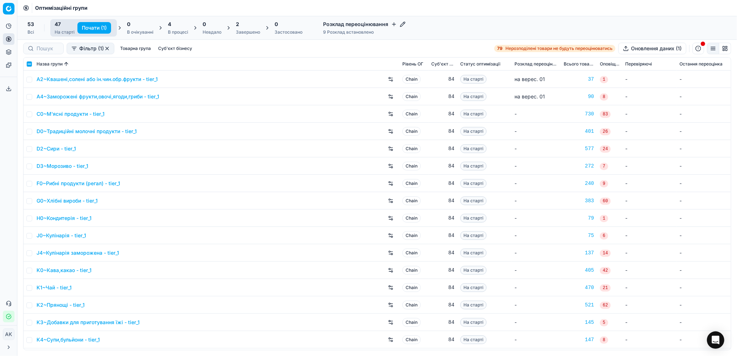
click at [97, 28] on button "Почати (1)" at bounding box center [94, 28] width 34 height 12
click at [244, 30] on div "Завершено" at bounding box center [250, 32] width 24 height 6
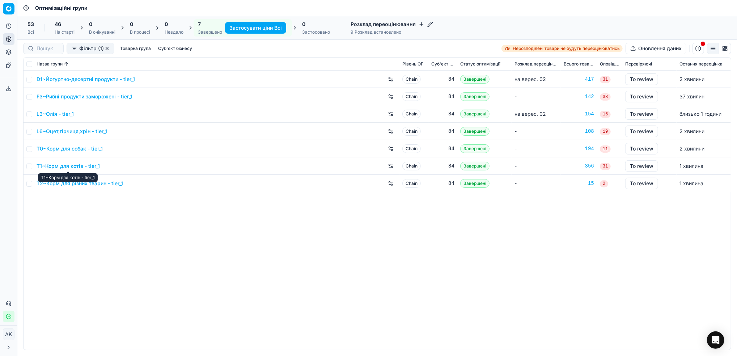
click at [59, 166] on link "T1~Корм для котів - tier_1" at bounding box center [68, 165] width 63 height 7
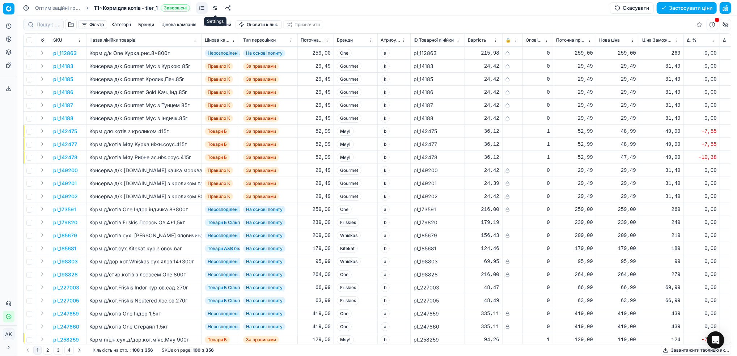
click at [216, 7] on link at bounding box center [215, 8] width 12 height 12
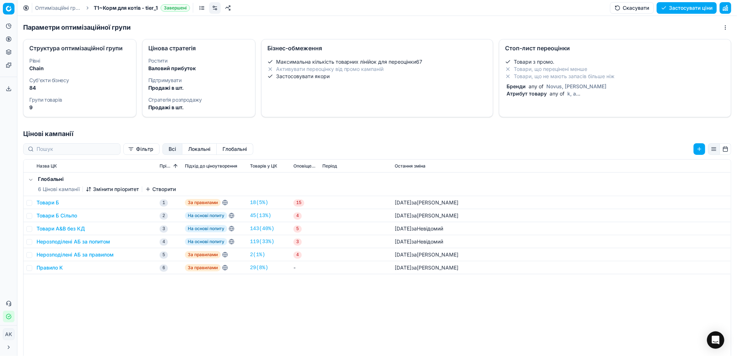
click at [560, 77] on li "Товари, що не мають запасів більше ніж" at bounding box center [615, 76] width 220 height 7
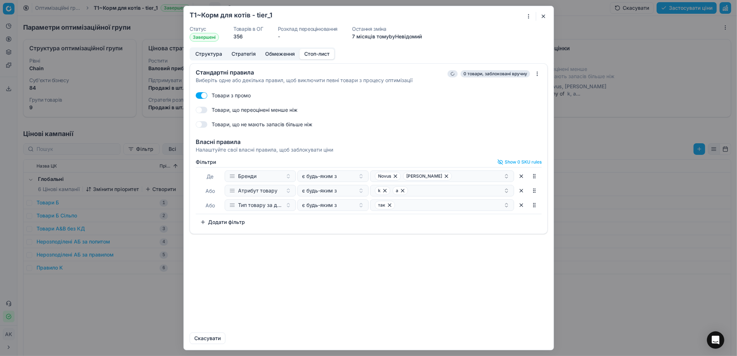
click at [545, 17] on button "button" at bounding box center [543, 16] width 9 height 9
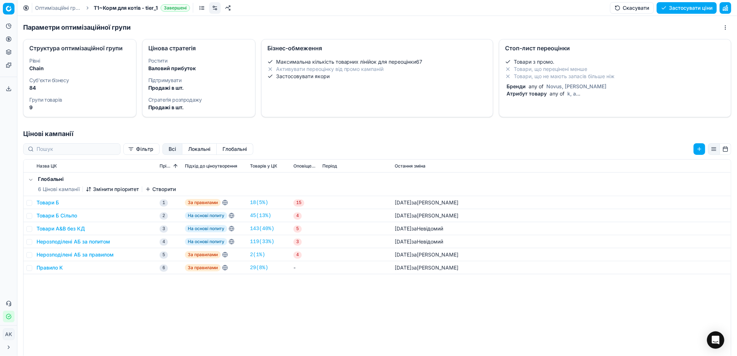
click at [54, 8] on link "Оптимізаційні групи" at bounding box center [58, 7] width 46 height 7
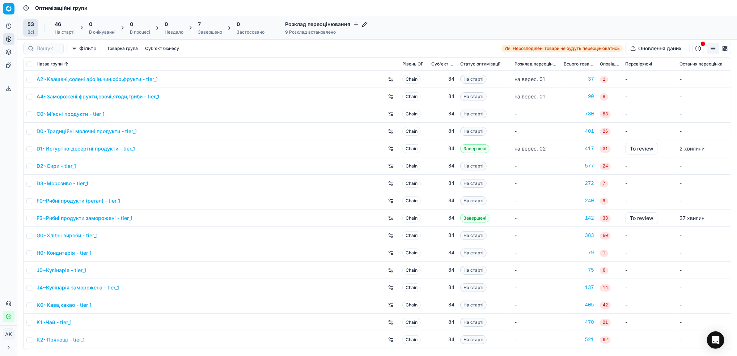
click at [205, 31] on div "Завершено" at bounding box center [210, 32] width 24 height 6
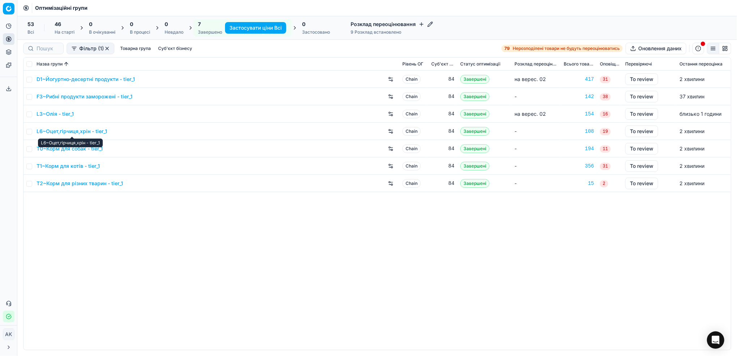
click at [73, 129] on link "L6~Оцет,гірчиця,хрін - tier_1" at bounding box center [72, 131] width 71 height 7
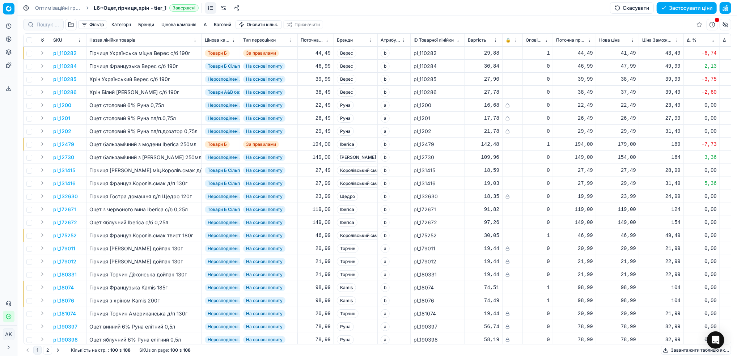
click at [94, 25] on button "Фільтр" at bounding box center [92, 24] width 29 height 9
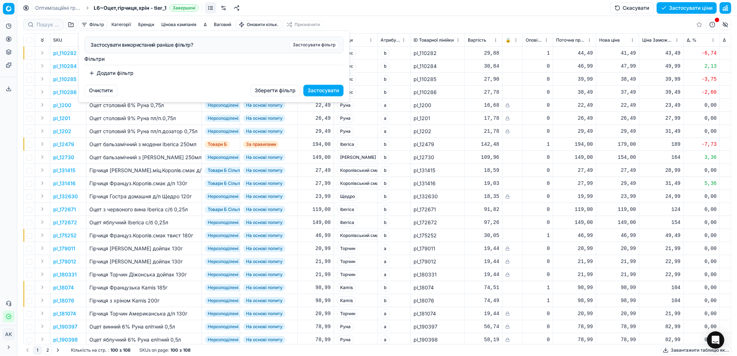
click at [109, 71] on button "Додати фільтр" at bounding box center [112, 73] width 54 height 12
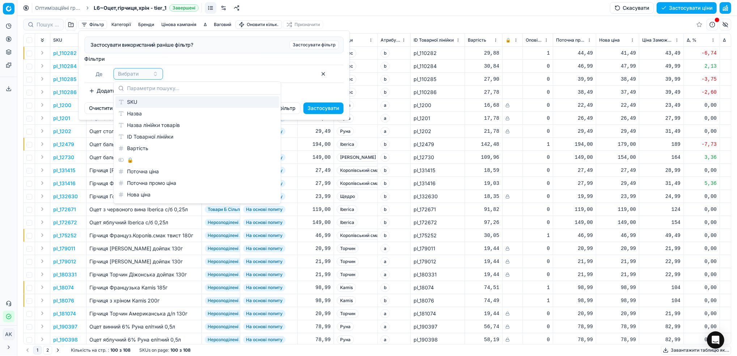
click at [148, 104] on div "SKU" at bounding box center [197, 102] width 164 height 12
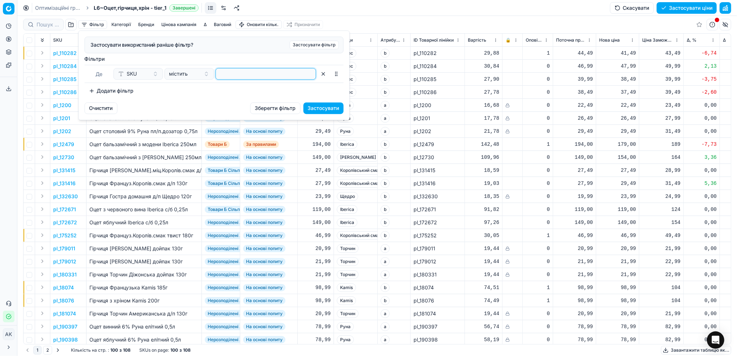
click at [266, 77] on input at bounding box center [266, 73] width 94 height 11
click at [321, 103] on button "Застосувати" at bounding box center [324, 108] width 40 height 12
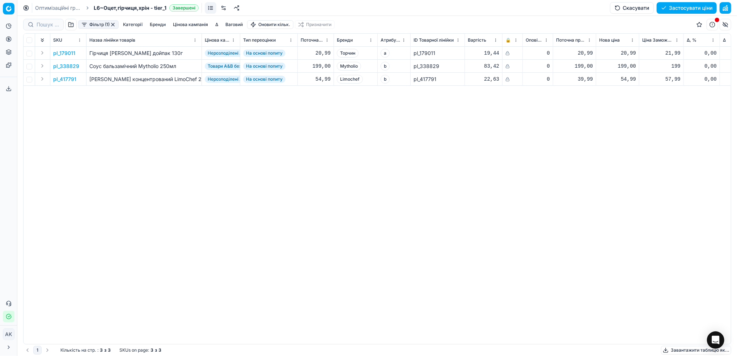
click at [113, 24] on button "button" at bounding box center [113, 25] width 6 height 6
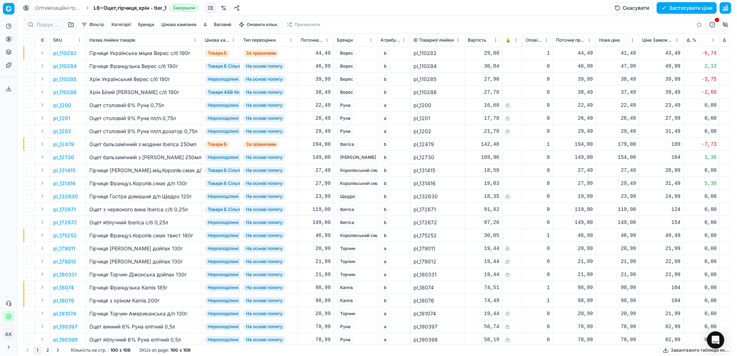
click at [227, 8] on link at bounding box center [224, 8] width 12 height 12
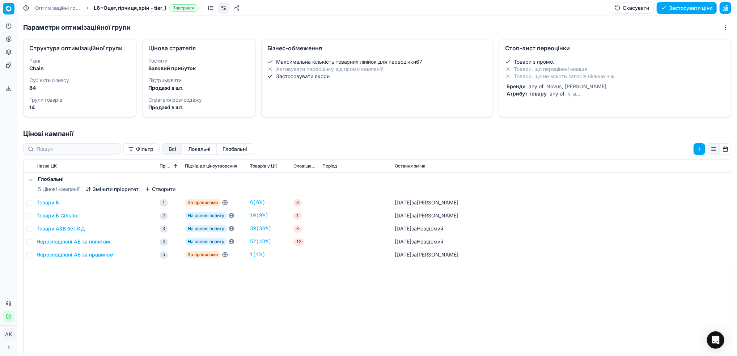
click at [602, 85] on div "Бренди any of Novus, [PERSON_NAME]" at bounding box center [613, 86] width 217 height 7
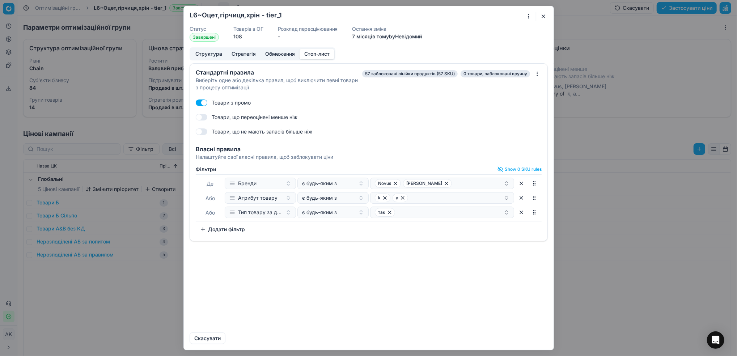
click at [543, 21] on button "button" at bounding box center [543, 16] width 9 height 9
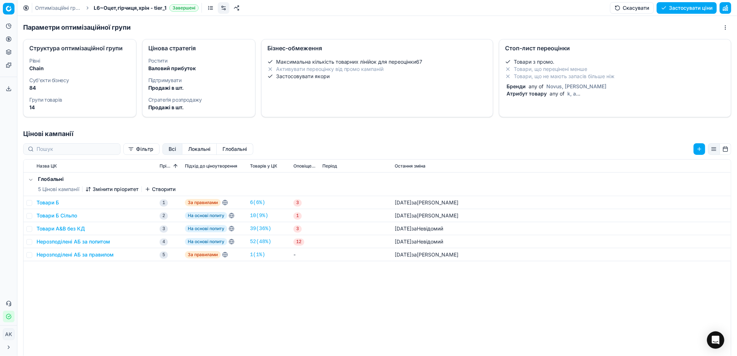
click at [58, 7] on link "Оптимізаційні групи" at bounding box center [58, 7] width 46 height 7
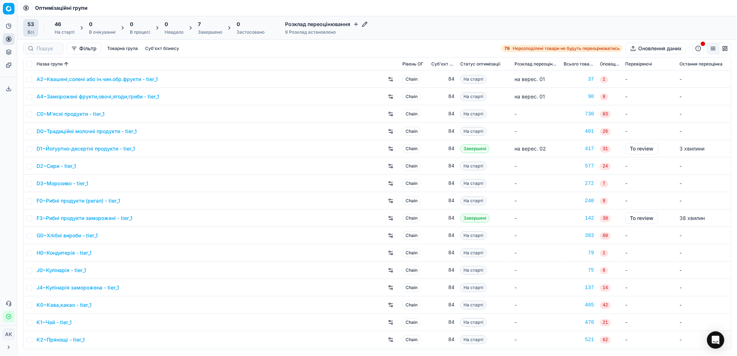
click at [207, 29] on div "Завершено" at bounding box center [210, 32] width 24 height 6
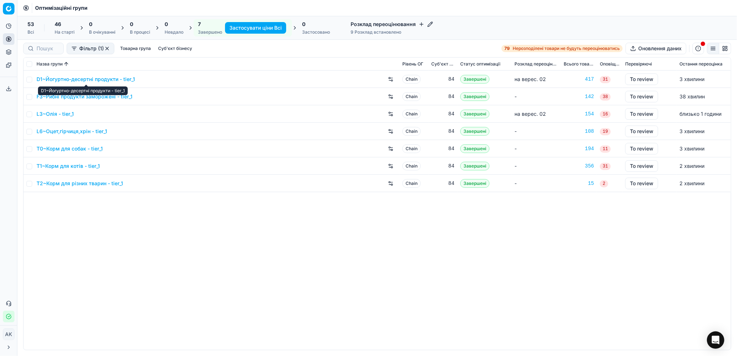
click at [76, 77] on link "D1~Йогуртно-десертні продукти - tier_1" at bounding box center [86, 79] width 98 height 7
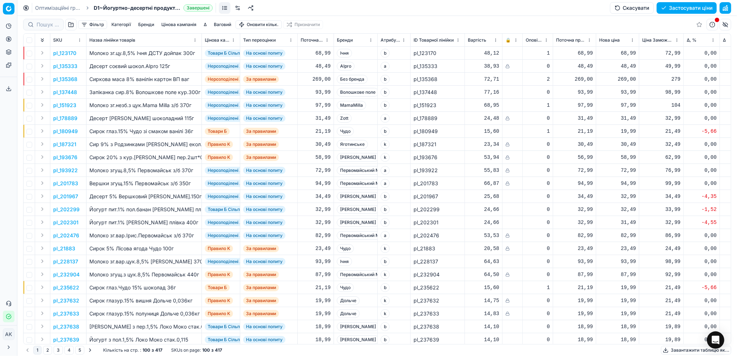
click at [237, 10] on link at bounding box center [238, 8] width 12 height 12
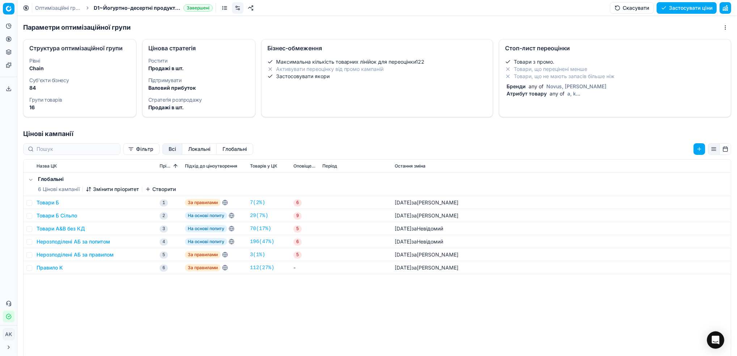
click at [572, 90] on div "Атрибут товару any of a, k" at bounding box center [613, 93] width 217 height 7
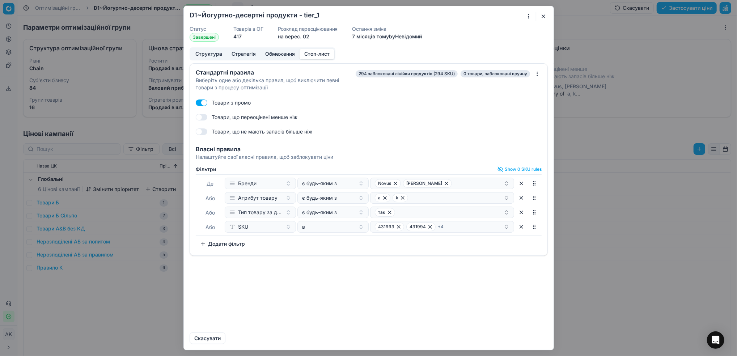
click at [542, 23] on form "Oprimization group is saving... D1~Йогуртно-десертні продукти - tier_1 Статус З…" at bounding box center [369, 178] width 370 height 344
click at [542, 18] on button "button" at bounding box center [543, 16] width 9 height 9
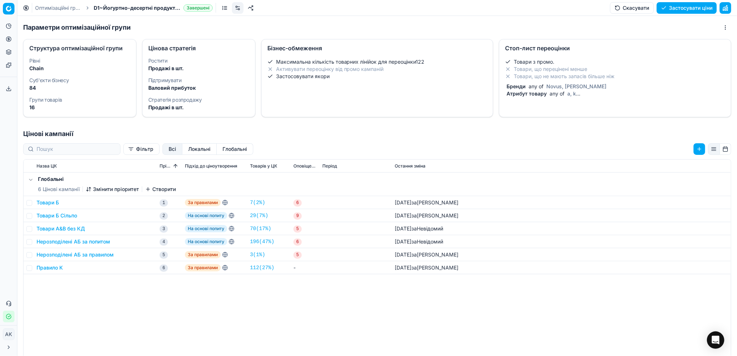
click at [51, 4] on link "Оптимізаційні групи" at bounding box center [58, 7] width 46 height 7
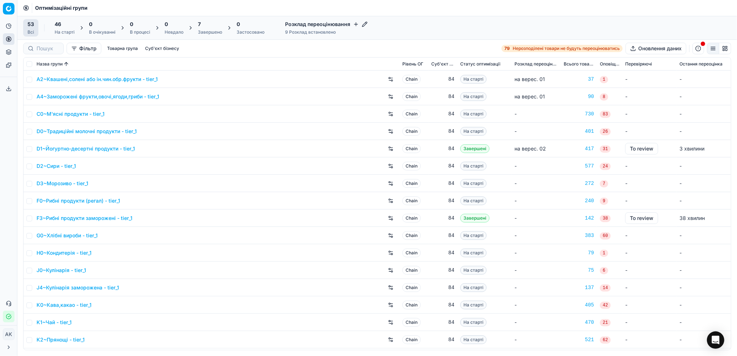
click at [205, 34] on div "Завершено" at bounding box center [210, 32] width 24 height 6
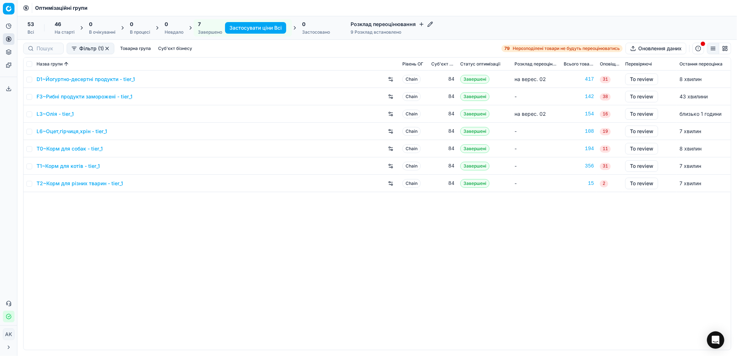
click at [66, 131] on link "L6~Оцет,гірчиця,хрін - tier_1" at bounding box center [72, 131] width 71 height 7
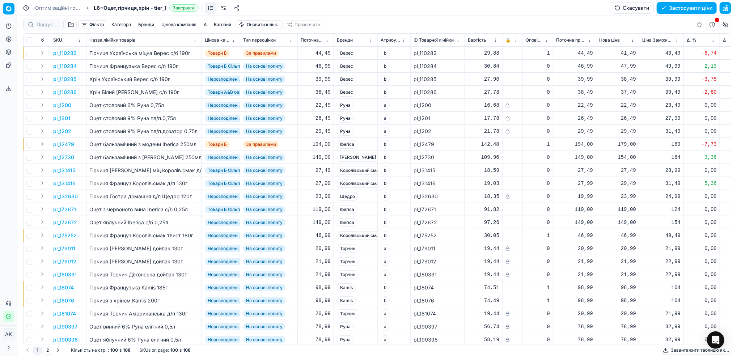
click at [728, 4] on button "button" at bounding box center [726, 8] width 12 height 12
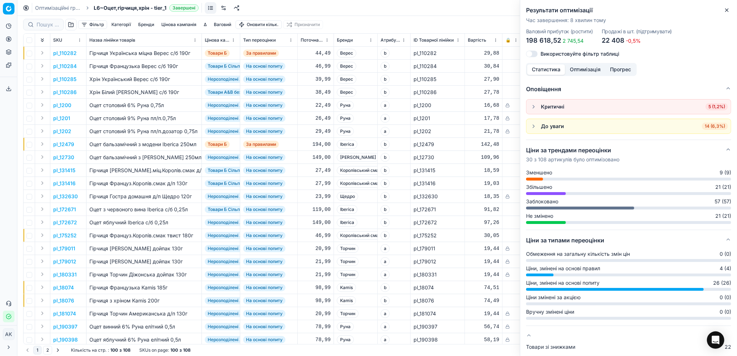
click at [587, 72] on button "Оптимізація" at bounding box center [585, 69] width 40 height 10
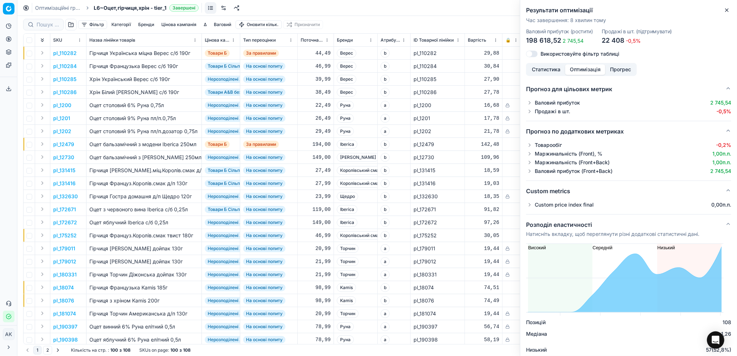
click at [528, 206] on button "button" at bounding box center [529, 204] width 7 height 7
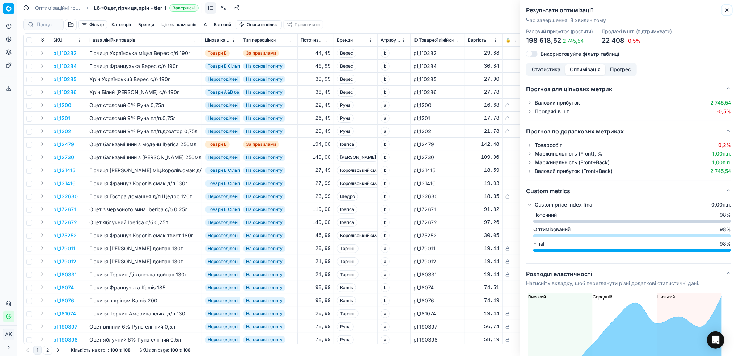
click at [725, 11] on icon "button" at bounding box center [727, 10] width 6 height 6
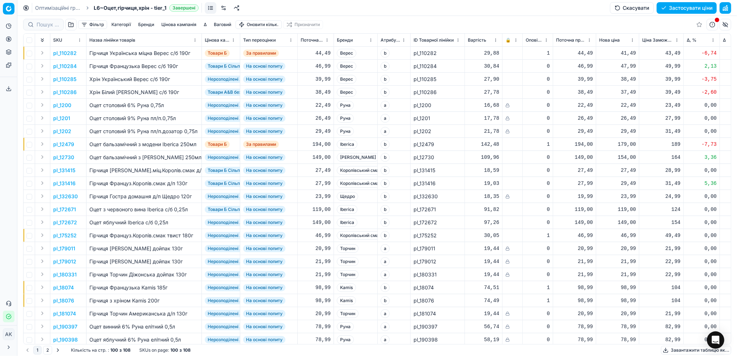
click at [183, 26] on button "Цінова кампанія" at bounding box center [178, 24] width 41 height 9
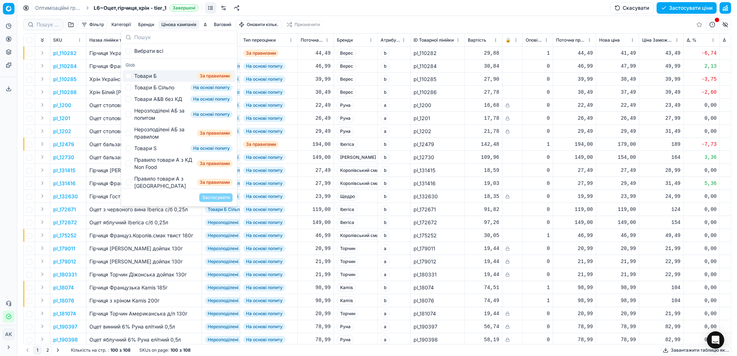
click at [133, 77] on div "Товари Б За правилами" at bounding box center [179, 76] width 113 height 12
checkbox input "true"
click at [222, 198] on button "Застосувати" at bounding box center [215, 197] width 33 height 9
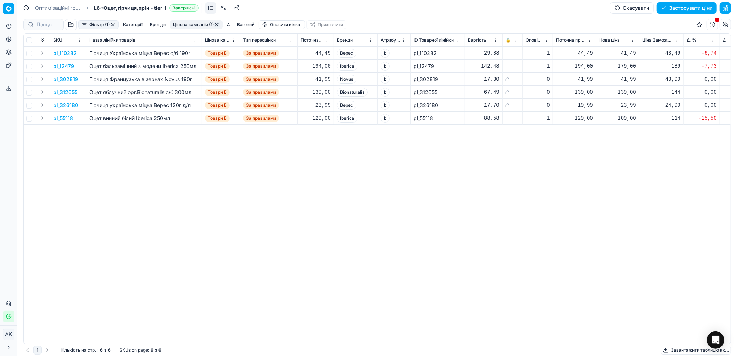
drag, startPoint x: 98, startPoint y: 24, endPoint x: 100, endPoint y: 27, distance: 3.9
click at [98, 24] on button "Фільтр (1)" at bounding box center [98, 24] width 41 height 9
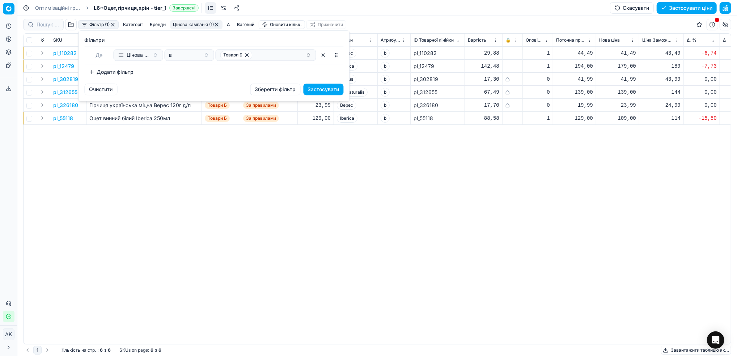
click at [109, 75] on button "Додати фільтр" at bounding box center [112, 72] width 54 height 12
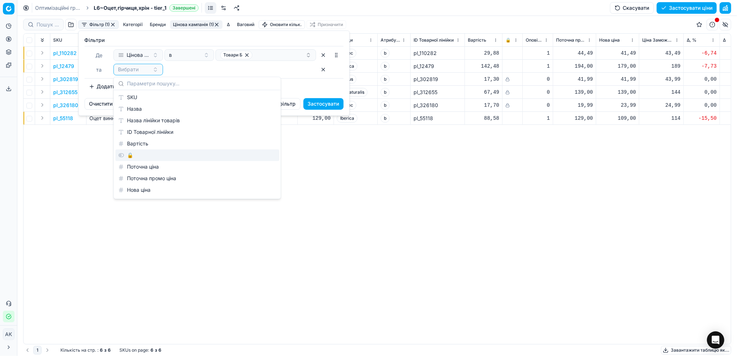
click at [153, 154] on div "🔒" at bounding box center [197, 155] width 164 height 12
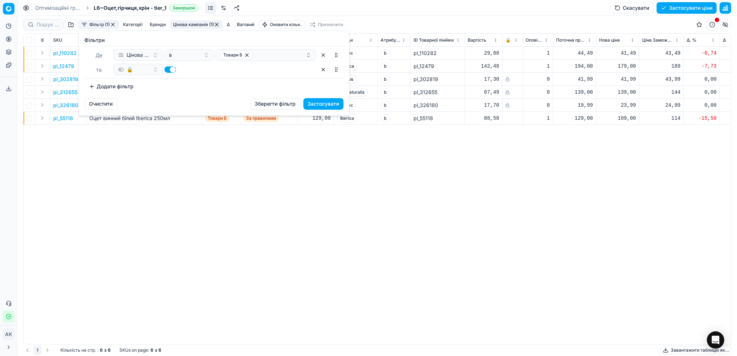
click at [174, 68] on button "button" at bounding box center [171, 69] width 12 height 7
click at [327, 103] on button "Застосувати" at bounding box center [324, 104] width 40 height 12
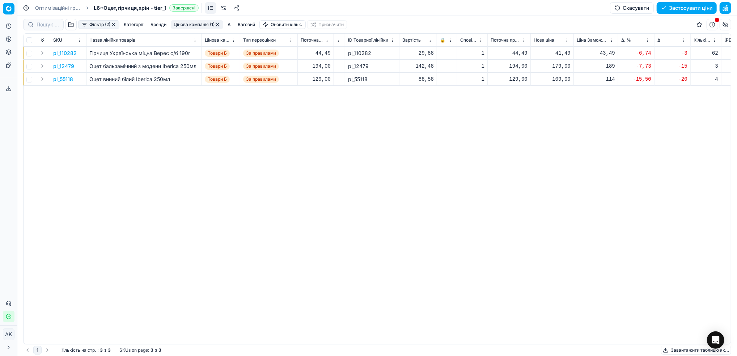
scroll to position [0, 74]
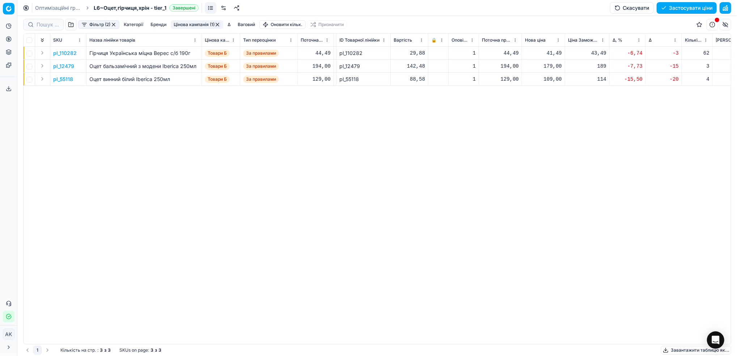
click at [66, 54] on p "pl_110282" at bounding box center [65, 53] width 24 height 7
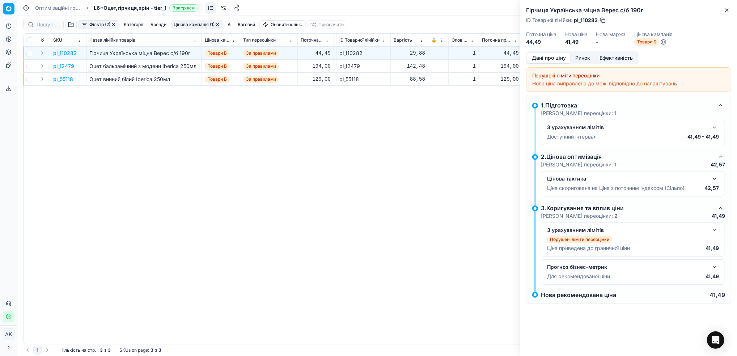
click at [714, 131] on button "button" at bounding box center [714, 127] width 9 height 9
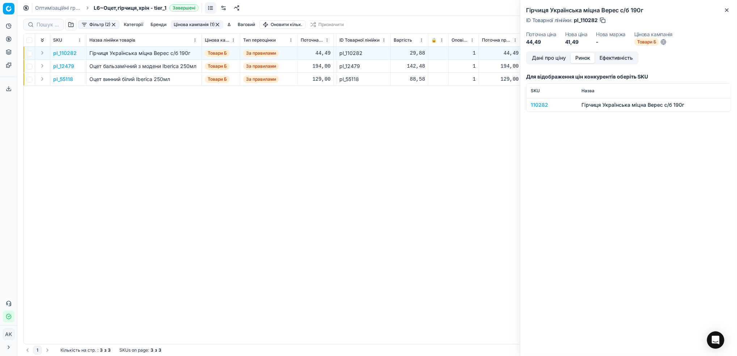
click at [588, 54] on button "Ринок" at bounding box center [583, 58] width 24 height 10
click at [539, 105] on div "110282" at bounding box center [552, 104] width 42 height 7
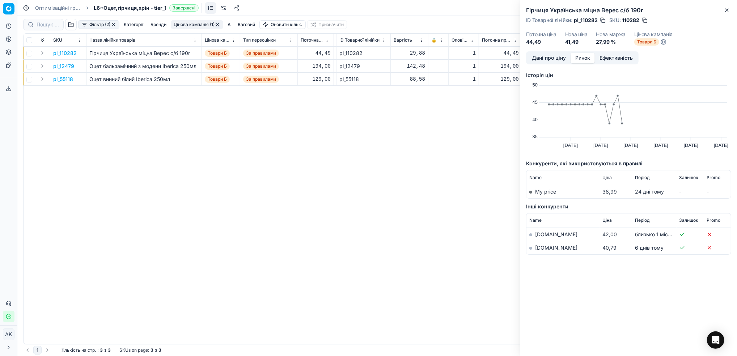
click at [545, 248] on link "[DOMAIN_NAME]" at bounding box center [556, 248] width 42 height 6
drag, startPoint x: 728, startPoint y: 10, endPoint x: 721, endPoint y: 15, distance: 8.4
click at [728, 11] on icon "button" at bounding box center [727, 10] width 6 height 6
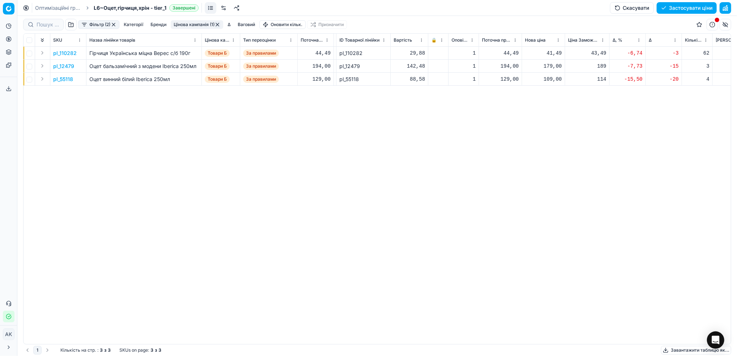
click at [553, 56] on div "41,49" at bounding box center [543, 53] width 37 height 7
click at [552, 117] on input "41.49" at bounding box center [569, 117] width 52 height 12
type input "42.49"
click at [60, 68] on p "pl_12479" at bounding box center [63, 66] width 21 height 7
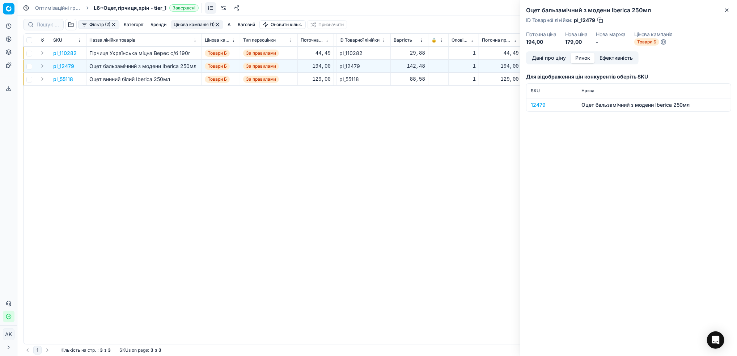
click at [583, 60] on button "Ринок" at bounding box center [583, 58] width 24 height 10
click at [535, 105] on div "12479" at bounding box center [552, 104] width 42 height 7
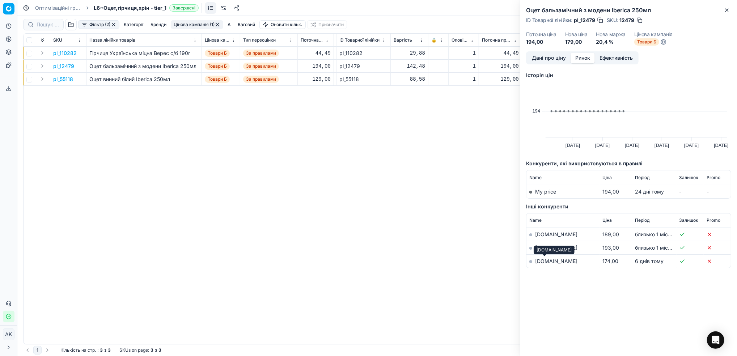
click at [539, 261] on link "[DOMAIN_NAME]" at bounding box center [556, 261] width 42 height 6
click at [639, 19] on button "button" at bounding box center [639, 20] width 7 height 7
click at [724, 11] on icon "button" at bounding box center [727, 10] width 6 height 6
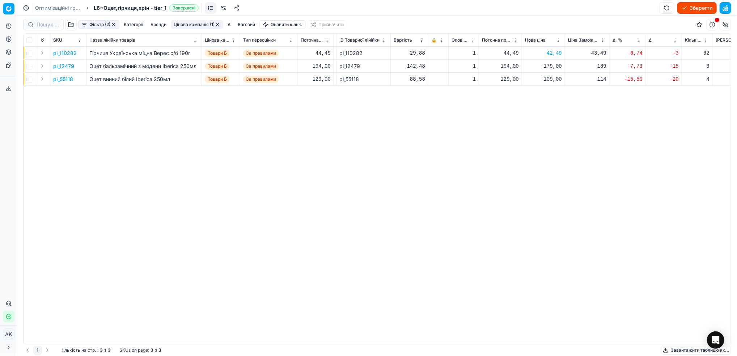
click at [62, 81] on p "pl_55118" at bounding box center [63, 79] width 20 height 7
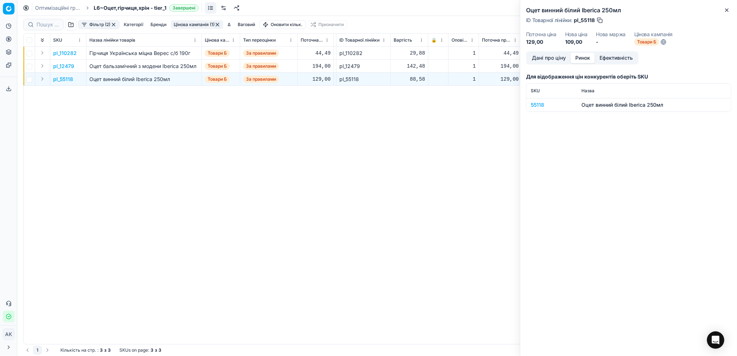
click at [578, 60] on button "Ринок" at bounding box center [583, 58] width 24 height 10
click at [533, 107] on div "55118" at bounding box center [552, 104] width 42 height 7
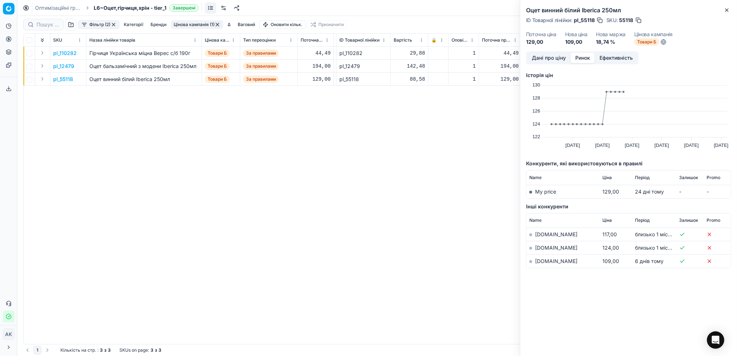
click at [545, 261] on link "[DOMAIN_NAME]" at bounding box center [556, 261] width 42 height 6
click at [548, 62] on button "Дані про ціну" at bounding box center [548, 58] width 43 height 10
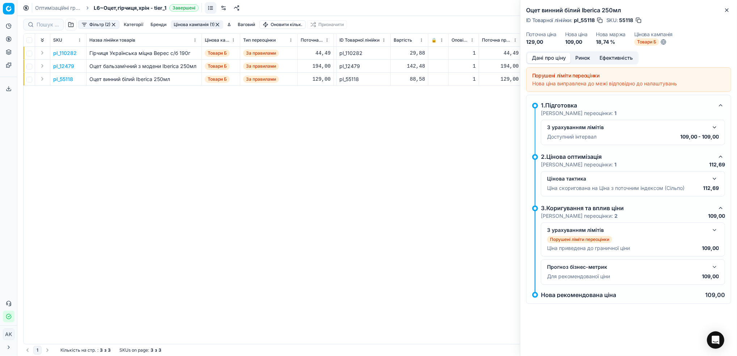
click at [639, 21] on button "button" at bounding box center [638, 20] width 7 height 7
click at [731, 12] on div "Оцет винний білий Iberica 250мл ID Товарної лінійки : pl_55118 SKU : 55118 Пото…" at bounding box center [628, 25] width 217 height 51
click at [724, 8] on icon "button" at bounding box center [727, 10] width 6 height 6
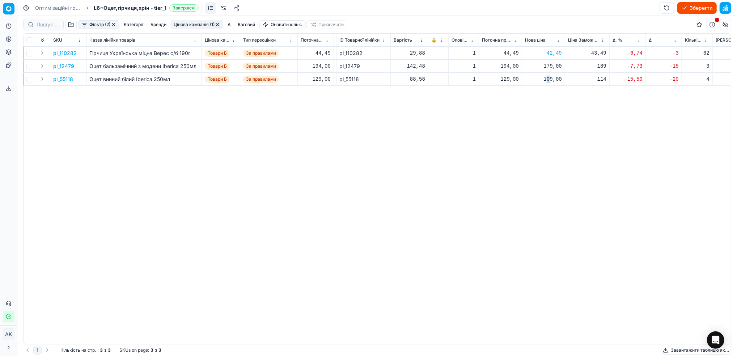
click at [549, 85] on div "109,00" at bounding box center [543, 79] width 37 height 13
drag, startPoint x: 556, startPoint y: 144, endPoint x: 551, endPoint y: 143, distance: 5.1
click at [551, 143] on input "109.00" at bounding box center [569, 143] width 52 height 12
type input "1114.00"
click at [551, 81] on div "1 114,00" at bounding box center [543, 79] width 37 height 7
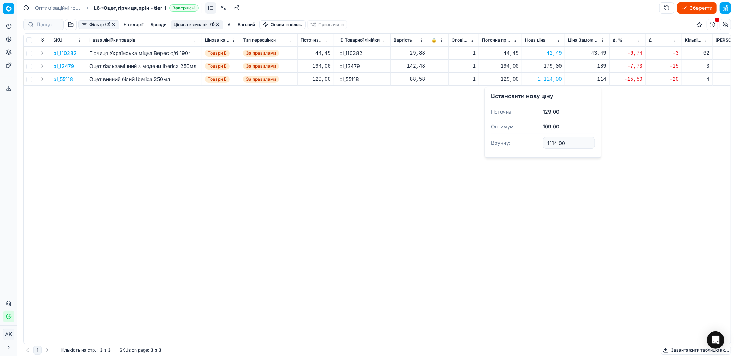
click at [553, 141] on input "1114.00" at bounding box center [569, 143] width 52 height 12
type input "114.00"
click at [184, 25] on button "Цінова кампанія (1)" at bounding box center [197, 24] width 52 height 9
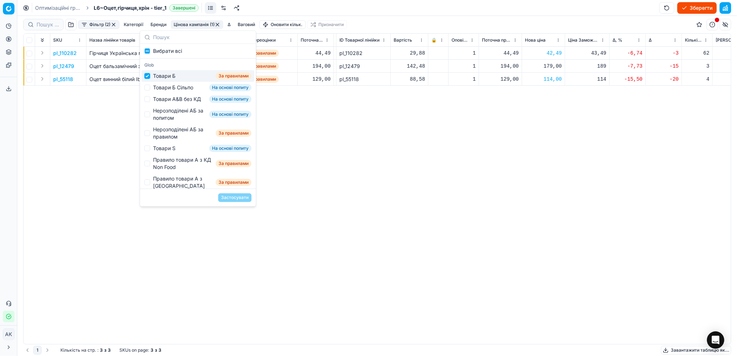
click at [146, 77] on input "Suggestions" at bounding box center [147, 76] width 6 height 6
checkbox input "false"
click at [147, 89] on input "Suggestions" at bounding box center [147, 88] width 6 height 6
checkbox input "true"
click at [236, 200] on button "Застосувати" at bounding box center [234, 197] width 33 height 9
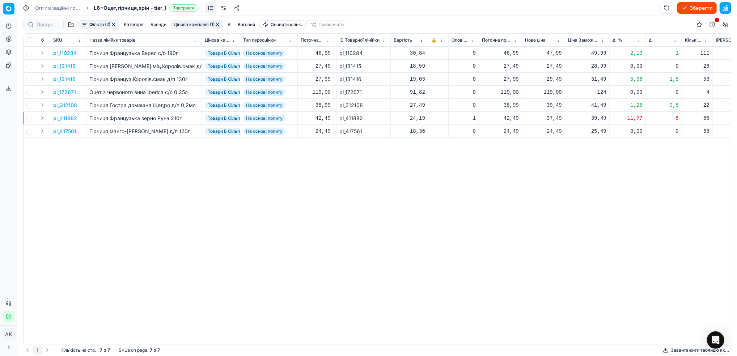
click at [236, 200] on div "pl_110284 Гiрчиця Французька Верес с/б 190г Товари Б Сільпо На основі попиту 46…" at bounding box center [302, 195] width 707 height 297
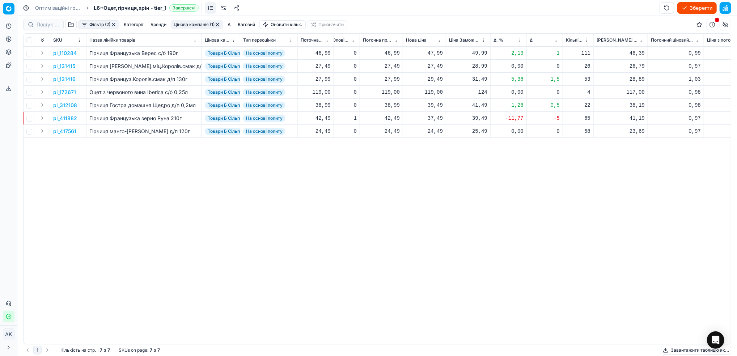
scroll to position [0, 220]
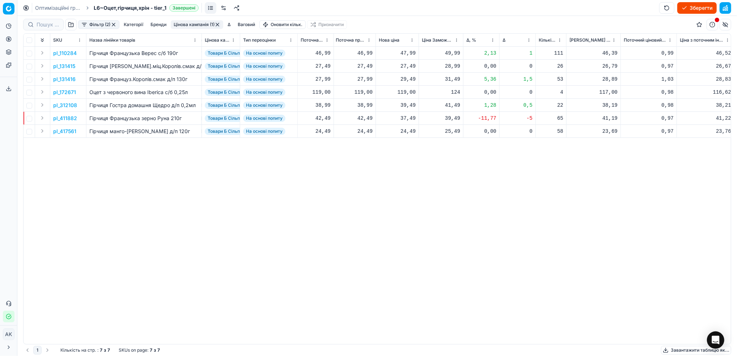
click at [494, 38] on html "Pricing platform Аналітика Цінова оптимізація Асортимент продукції Шаблони Серв…" at bounding box center [368, 178] width 737 height 356
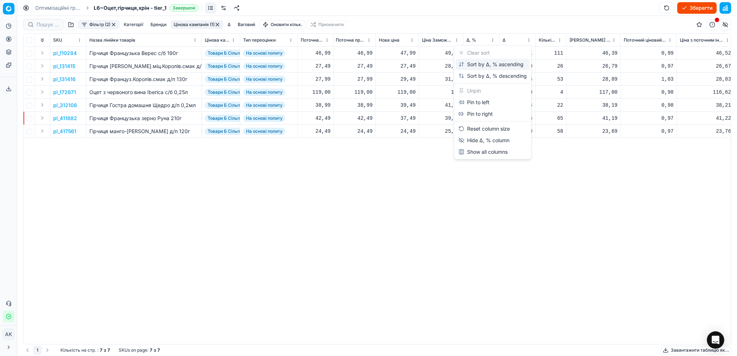
click at [484, 66] on div "Sort by Δ, % ascending" at bounding box center [490, 64] width 65 height 7
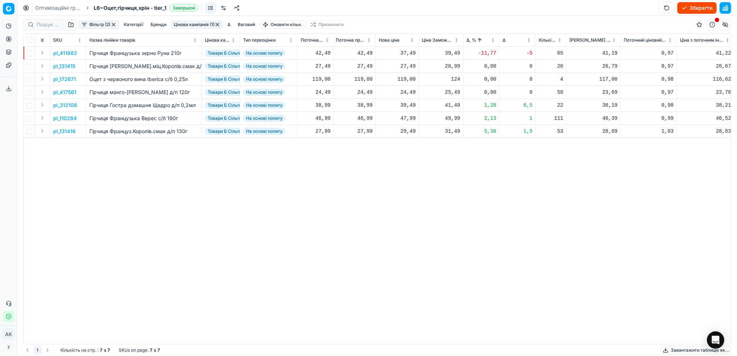
click at [65, 54] on p "pl_411882" at bounding box center [65, 53] width 24 height 7
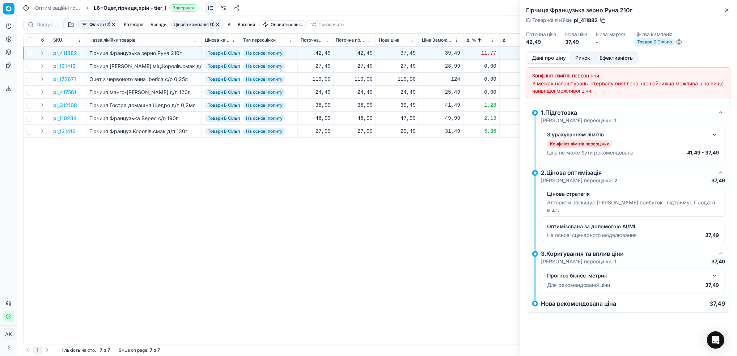
click at [582, 57] on button "Ринок" at bounding box center [583, 58] width 24 height 10
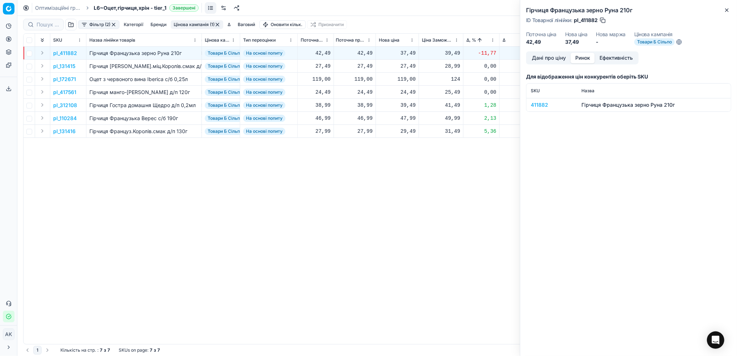
click at [537, 104] on div "411882" at bounding box center [552, 104] width 42 height 7
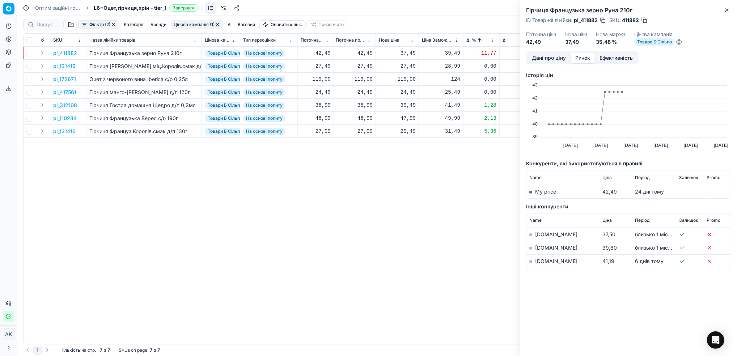
click at [540, 263] on link "[DOMAIN_NAME]" at bounding box center [556, 261] width 42 height 6
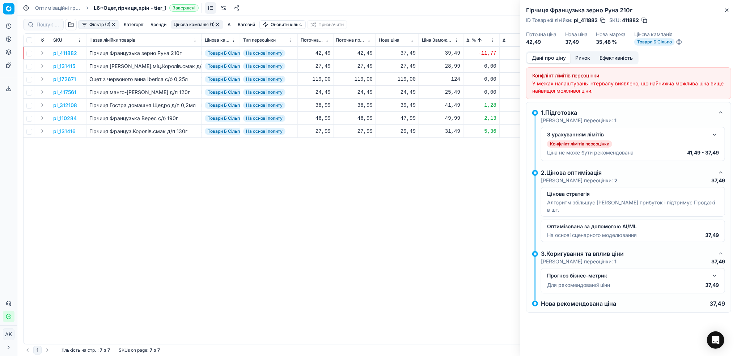
click at [550, 56] on button "Дані про ціну" at bounding box center [548, 58] width 43 height 10
click at [715, 137] on button "button" at bounding box center [714, 134] width 9 height 9
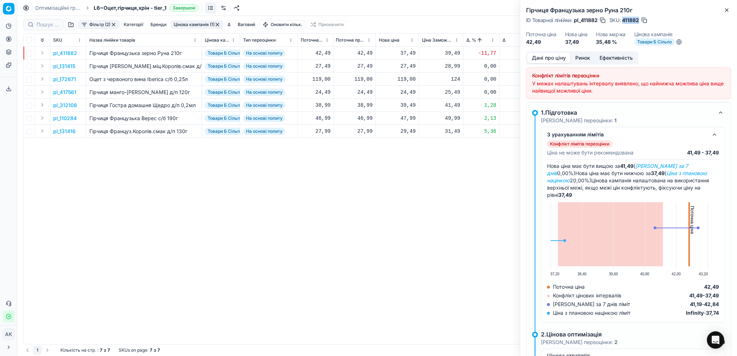
drag, startPoint x: 639, startPoint y: 19, endPoint x: 623, endPoint y: 19, distance: 16.3
click at [623, 19] on span "411882" at bounding box center [630, 20] width 17 height 7
copy span "411882"
click at [724, 10] on icon "button" at bounding box center [727, 10] width 6 height 6
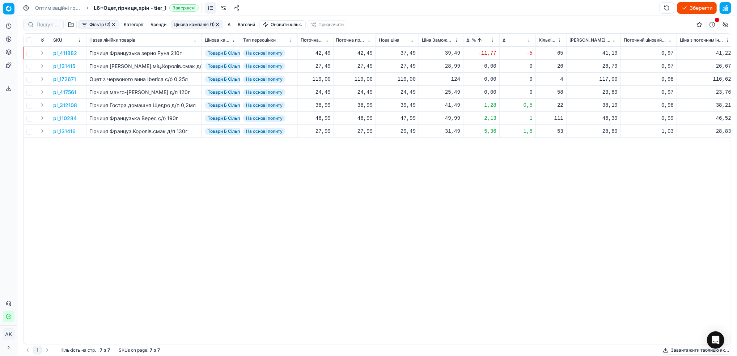
click at [493, 40] on html "Pricing platform Аналітика Цінова оптимізація Асортимент продукції Шаблони Серв…" at bounding box center [368, 178] width 737 height 356
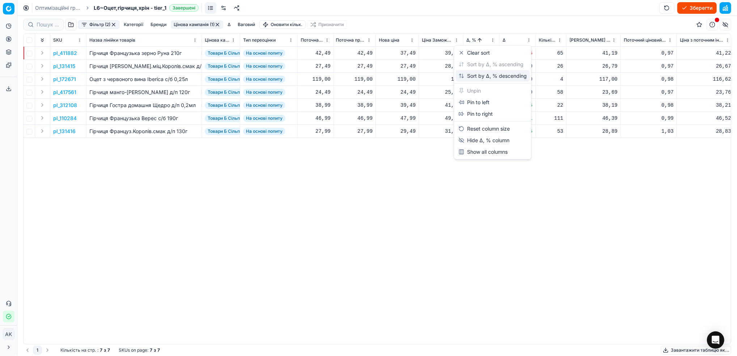
click at [477, 73] on div "Sort by Δ, % descending" at bounding box center [492, 75] width 68 height 7
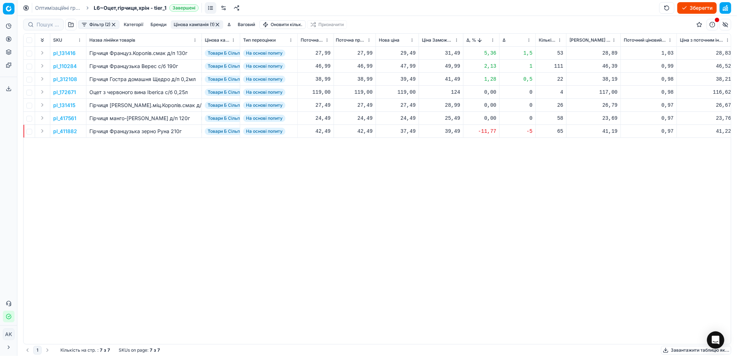
click at [67, 54] on p "pl_131416" at bounding box center [64, 53] width 22 height 7
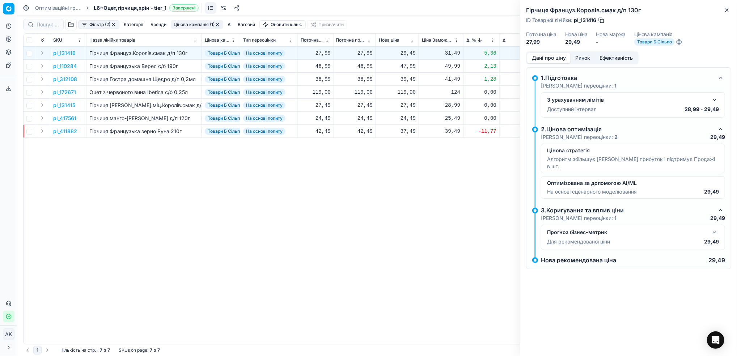
click at [576, 55] on button "Ринок" at bounding box center [583, 58] width 24 height 10
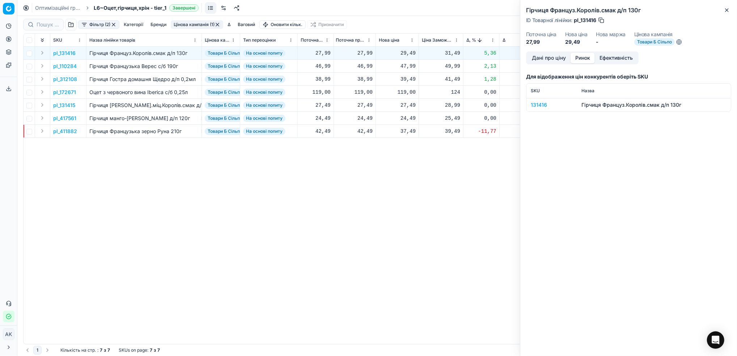
click at [538, 105] on div "131416" at bounding box center [552, 104] width 42 height 7
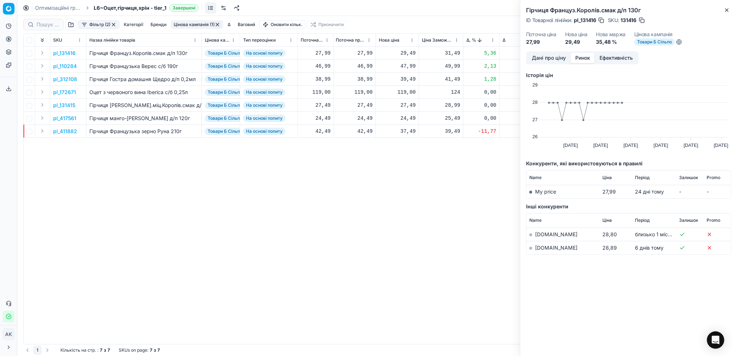
click at [541, 248] on link "[DOMAIN_NAME]" at bounding box center [556, 248] width 42 height 6
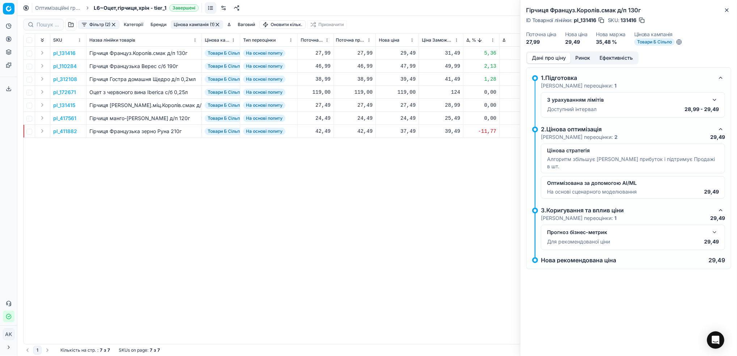
click at [543, 60] on button "Дані про ціну" at bounding box center [548, 58] width 43 height 10
click at [727, 10] on icon "button" at bounding box center [726, 10] width 3 height 3
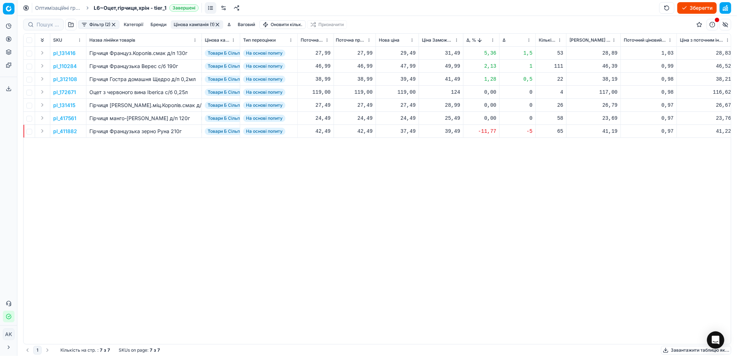
click at [314, 208] on div "pl_131416 Гірчиця Француз.Королів.смак д/п 130г Товари Б Сільпо На основі попит…" at bounding box center [156, 195] width 707 height 297
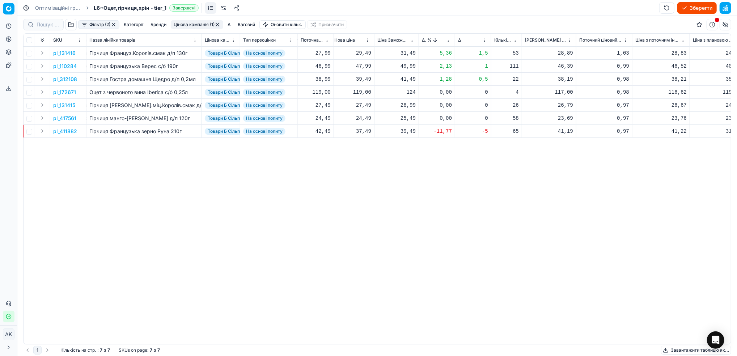
scroll to position [0, 274]
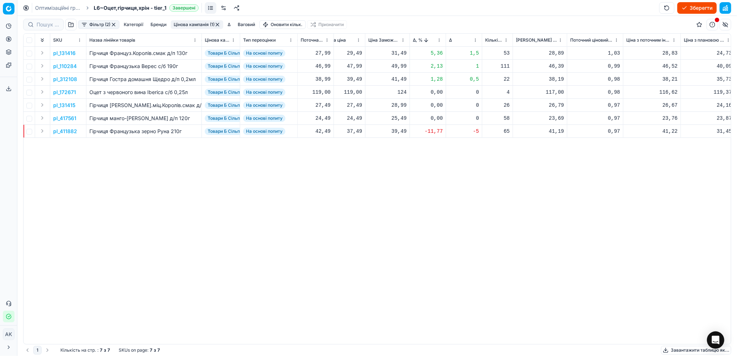
click at [70, 80] on p "pl_312108" at bounding box center [65, 79] width 24 height 7
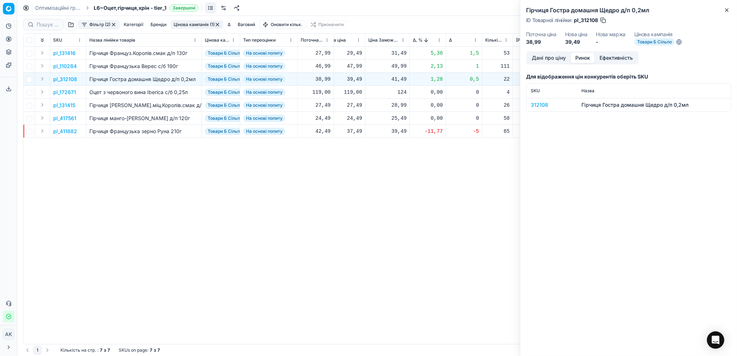
click at [581, 59] on button "Ринок" at bounding box center [583, 58] width 24 height 10
click at [538, 104] on div "312108" at bounding box center [552, 104] width 42 height 7
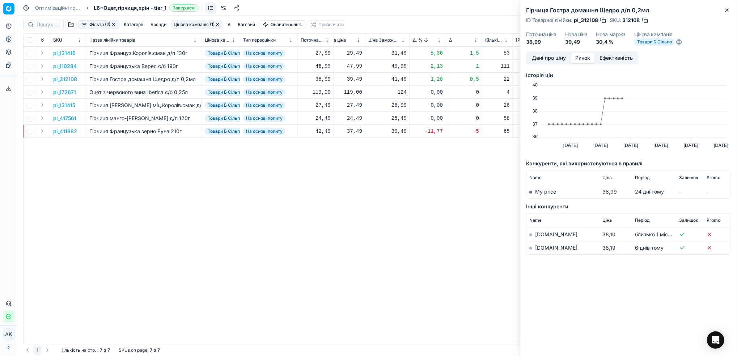
click at [541, 248] on link "[DOMAIN_NAME]" at bounding box center [556, 248] width 42 height 6
click at [545, 58] on button "Дані про ціну" at bounding box center [548, 58] width 43 height 10
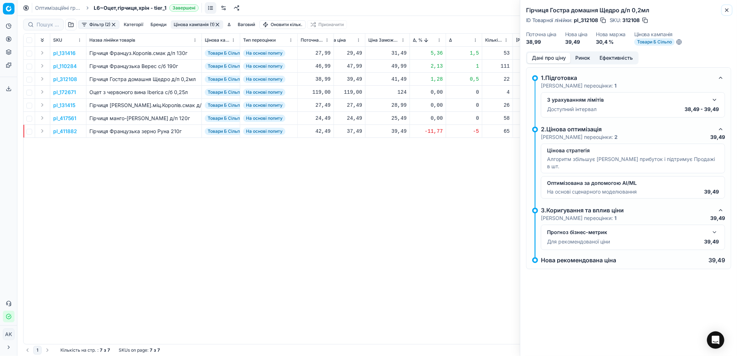
click at [726, 10] on icon "button" at bounding box center [727, 10] width 6 height 6
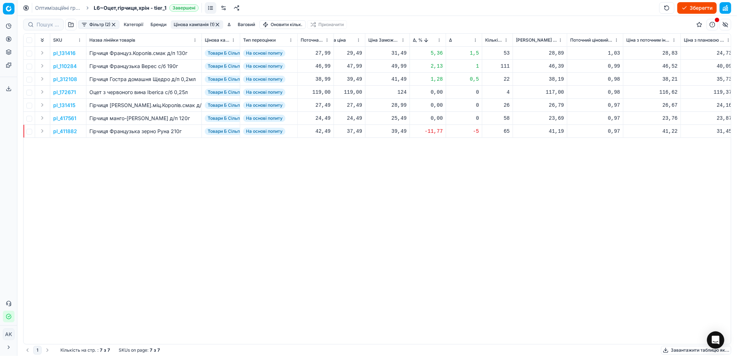
click at [66, 80] on p "pl_312108" at bounding box center [65, 79] width 24 height 7
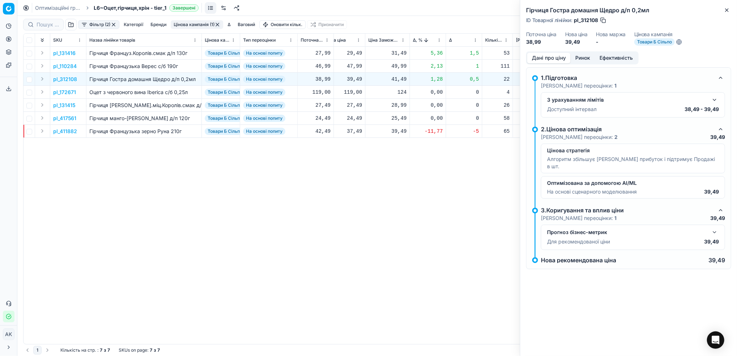
click at [717, 103] on button "button" at bounding box center [714, 100] width 9 height 9
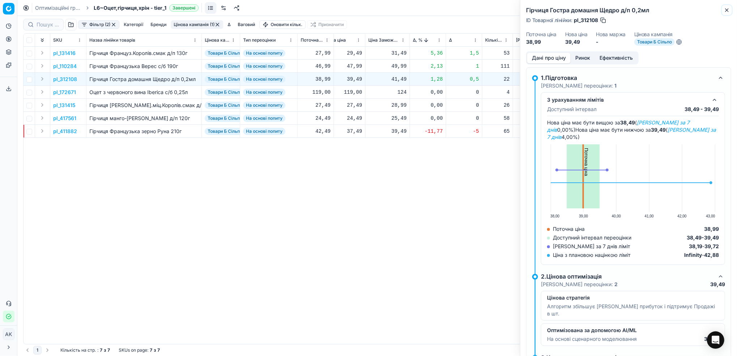
click at [727, 9] on icon "button" at bounding box center [727, 10] width 6 height 6
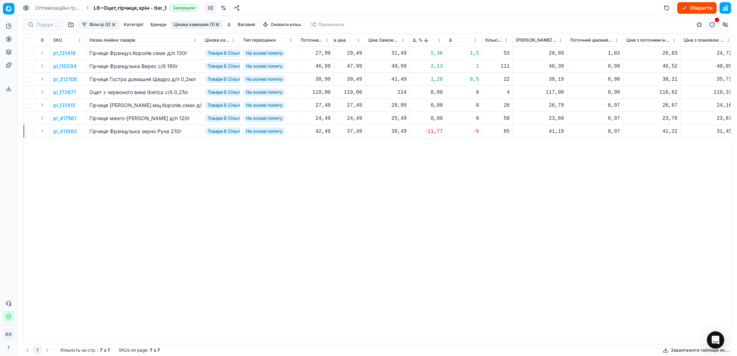
click at [187, 25] on button "Цінова кампанія (1)" at bounding box center [197, 24] width 52 height 9
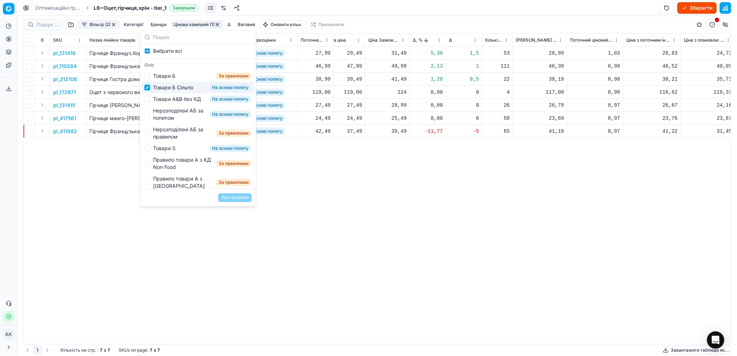
click at [148, 87] on input "Suggestions" at bounding box center [147, 88] width 6 height 6
checkbox input "false"
click at [149, 99] on div "Товари А&B без КД На основі попиту" at bounding box center [197, 99] width 113 height 12
checkbox input "true"
click at [236, 196] on button "Застосувати" at bounding box center [234, 197] width 33 height 9
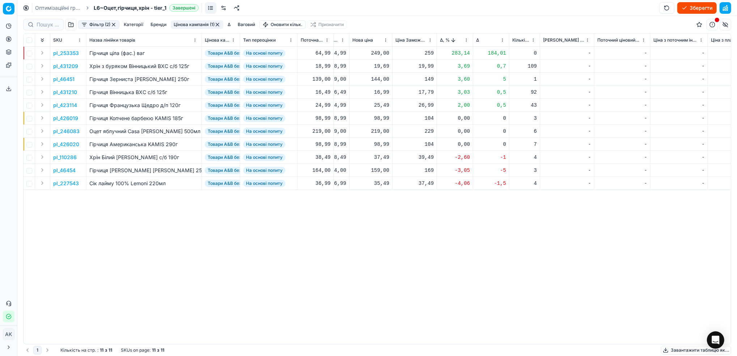
scroll to position [0, 193]
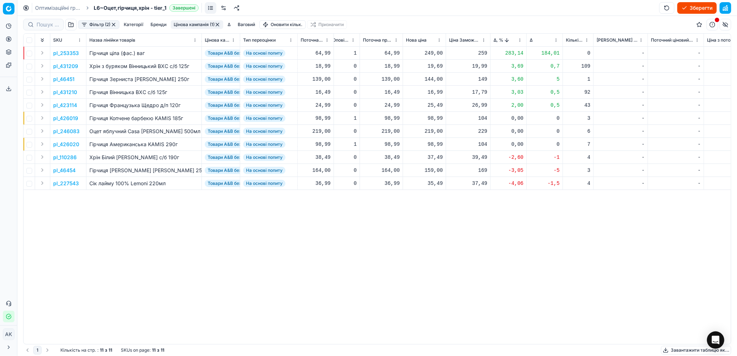
click at [436, 53] on div "249,00" at bounding box center [424, 53] width 37 height 7
drag, startPoint x: 437, startPoint y: 119, endPoint x: 426, endPoint y: 120, distance: 11.3
click at [426, 120] on input "249.00" at bounding box center [450, 117] width 52 height 12
drag, startPoint x: 441, startPoint y: 118, endPoint x: 437, endPoint y: 120, distance: 4.4
click at [437, 120] on input "64.00" at bounding box center [450, 117] width 52 height 12
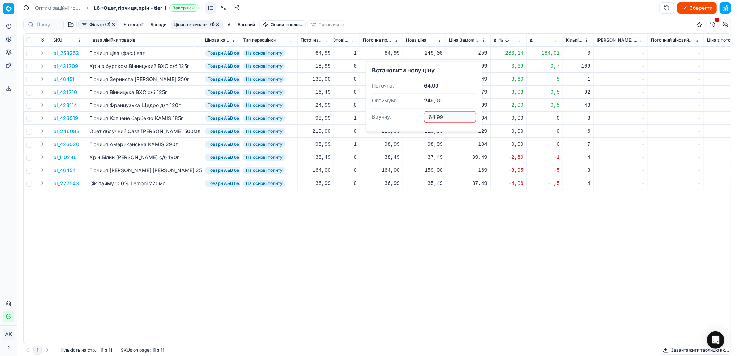
type input "64.99"
click at [65, 81] on p "pl_46451" at bounding box center [63, 79] width 21 height 7
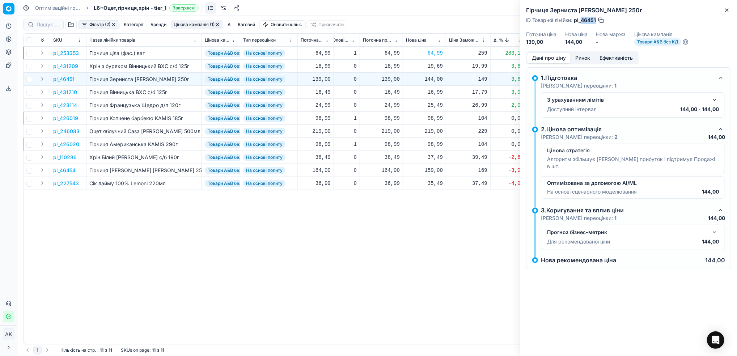
drag, startPoint x: 596, startPoint y: 20, endPoint x: 581, endPoint y: 20, distance: 14.8
click at [581, 20] on div "ID Товарної лінійки : pl_46451" at bounding box center [565, 20] width 79 height 7
copy span "46451"
click at [728, 8] on icon "button" at bounding box center [727, 10] width 6 height 6
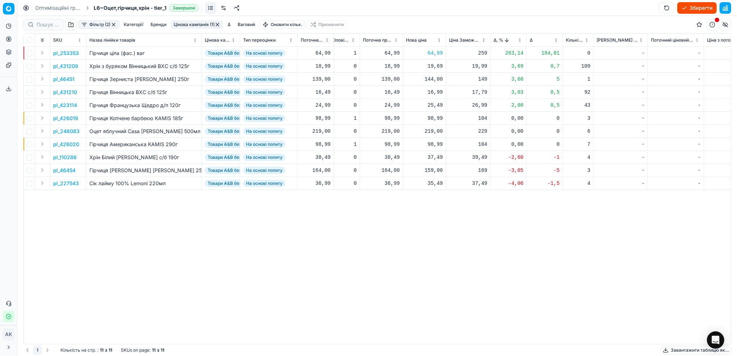
click at [435, 80] on div "144,00" at bounding box center [424, 79] width 37 height 7
drag, startPoint x: 437, startPoint y: 144, endPoint x: 432, endPoint y: 144, distance: 5.1
click at [432, 144] on input "144.00" at bounding box center [450, 143] width 52 height 12
type input "139.00"
click at [68, 67] on p "pl_431209" at bounding box center [65, 66] width 25 height 7
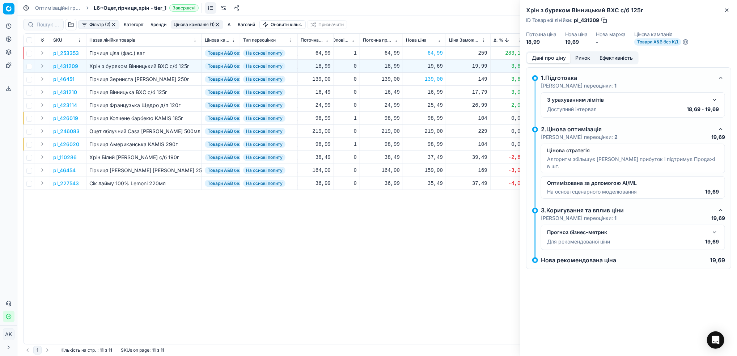
click at [578, 56] on button "Ринок" at bounding box center [583, 58] width 24 height 10
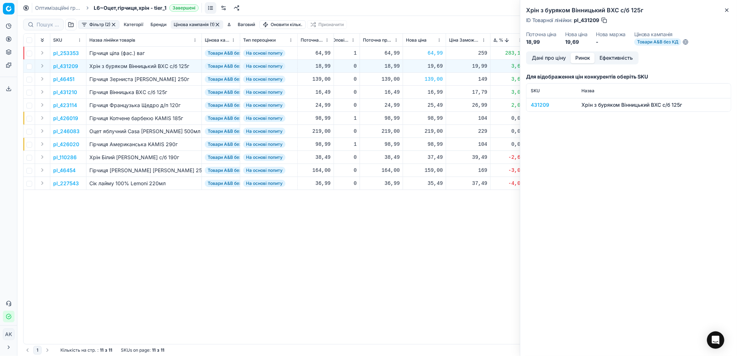
click at [536, 105] on div "431209" at bounding box center [552, 104] width 42 height 7
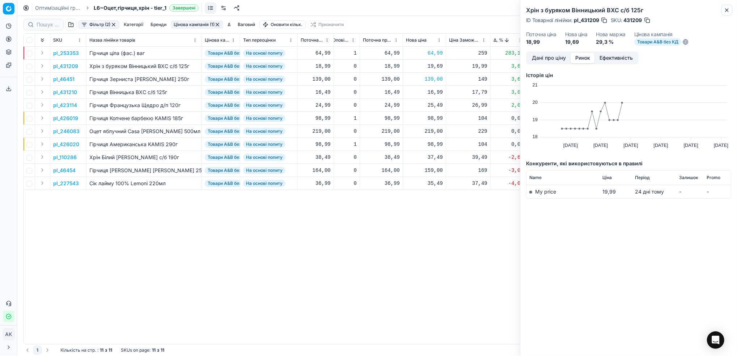
click at [727, 10] on icon "button" at bounding box center [727, 10] width 6 height 6
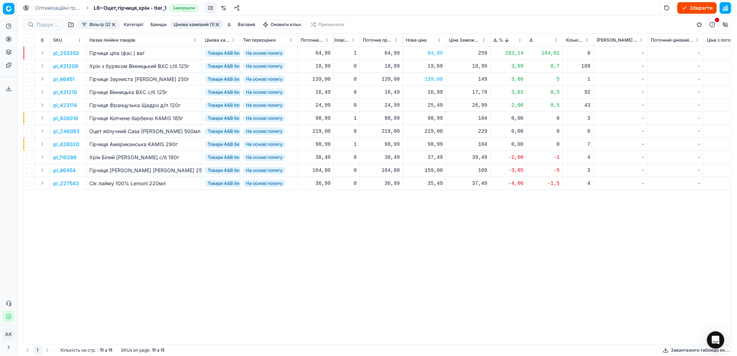
click at [68, 68] on p "pl_431209" at bounding box center [65, 66] width 25 height 7
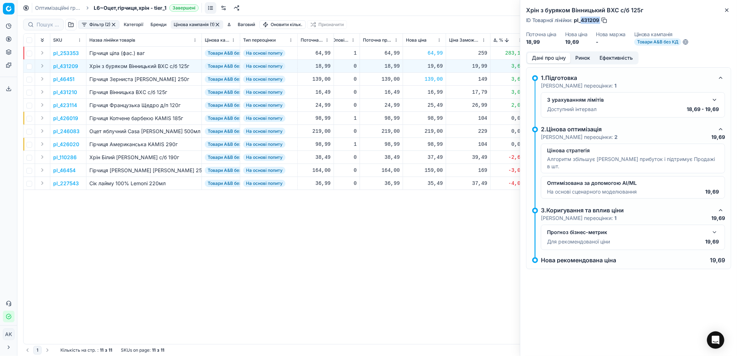
drag, startPoint x: 600, startPoint y: 21, endPoint x: 581, endPoint y: 21, distance: 19.5
click at [581, 21] on div "ID Товарної лінійки : pl_431209" at bounding box center [567, 20] width 82 height 7
copy div "431209"
click at [728, 10] on icon "button" at bounding box center [727, 10] width 6 height 6
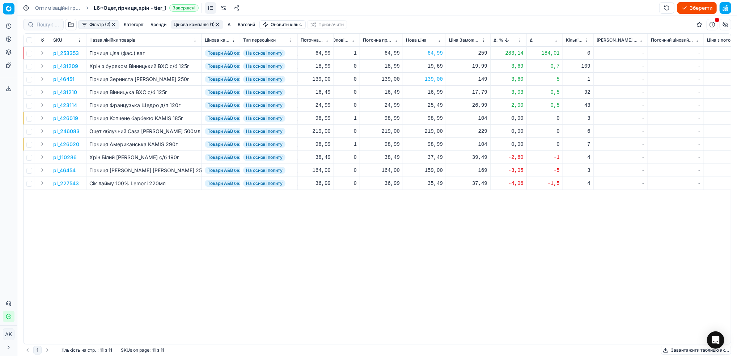
click at [520, 41] on html "Pricing platform Аналітика Цінова оптимізація Асортимент продукції Шаблони Серв…" at bounding box center [368, 178] width 737 height 356
click at [497, 64] on div "Sort by Δ, % ascending" at bounding box center [518, 64] width 65 height 7
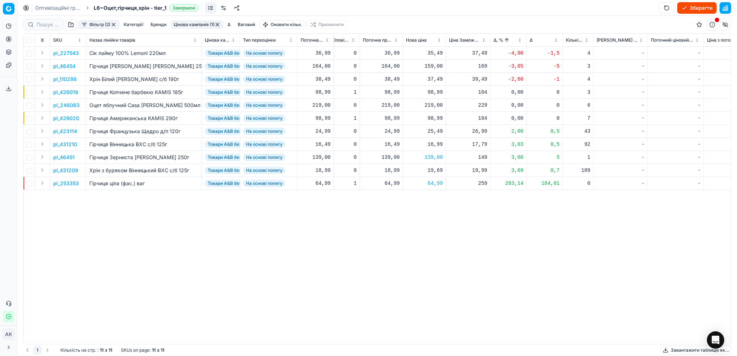
click at [71, 53] on p "pl_227543" at bounding box center [66, 53] width 26 height 7
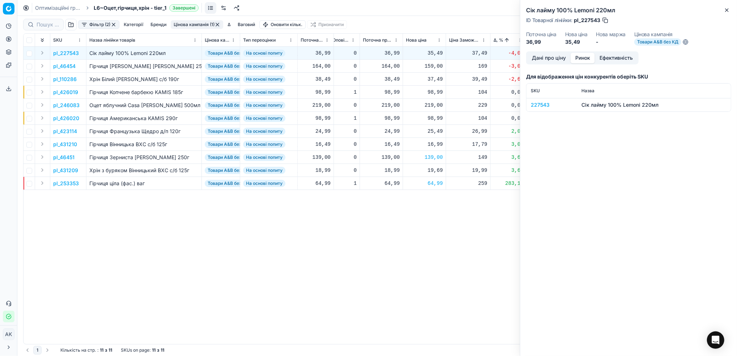
click at [585, 62] on button "Ринок" at bounding box center [583, 58] width 24 height 10
click at [539, 105] on div "227543" at bounding box center [552, 104] width 42 height 7
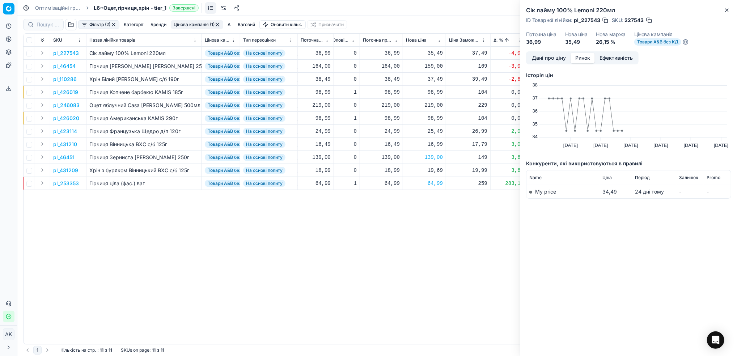
click at [541, 56] on button "Дані про ціну" at bounding box center [548, 58] width 43 height 10
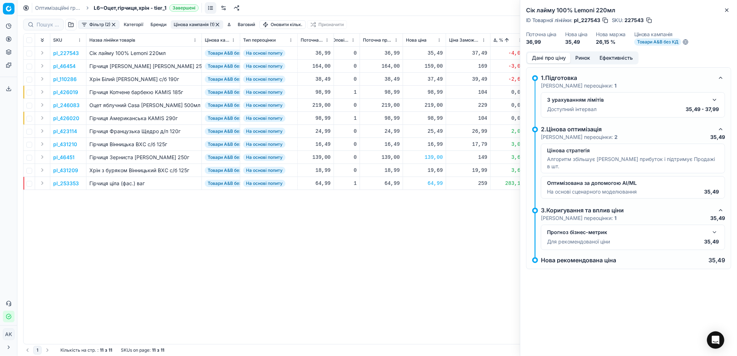
click at [649, 23] on button "button" at bounding box center [648, 20] width 7 height 7
click at [727, 9] on icon "button" at bounding box center [727, 10] width 6 height 6
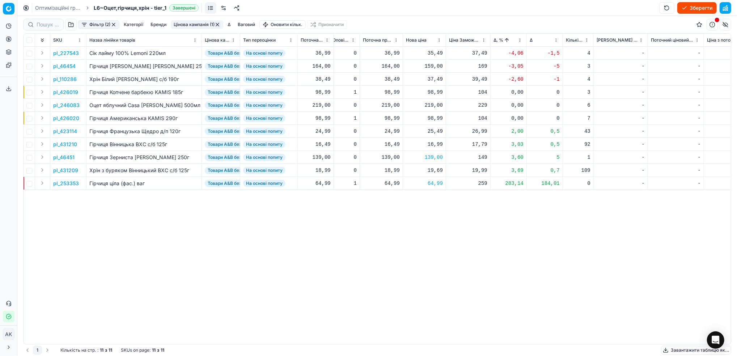
click at [431, 56] on div "35,49" at bounding box center [424, 53] width 37 height 7
click at [432, 119] on input "35.49" at bounding box center [450, 117] width 52 height 12
click at [438, 118] on input "36.49" at bounding box center [450, 117] width 52 height 12
type input "36.99"
click at [62, 65] on p "pl_46454" at bounding box center [64, 66] width 22 height 7
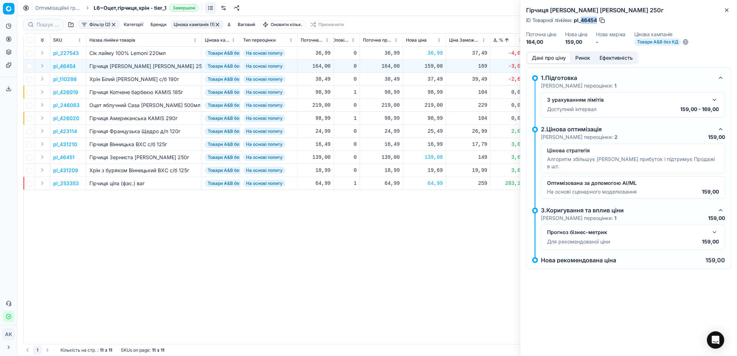
drag, startPoint x: 597, startPoint y: 20, endPoint x: 582, endPoint y: 20, distance: 15.2
click at [582, 20] on span "pl_46454" at bounding box center [585, 20] width 23 height 7
copy span "46454"
click at [434, 67] on div "159,00" at bounding box center [424, 66] width 37 height 7
drag, startPoint x: 437, startPoint y: 131, endPoint x: 431, endPoint y: 131, distance: 5.8
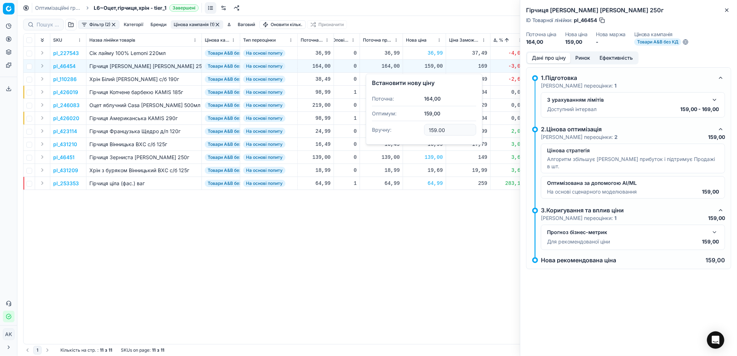
click at [431, 131] on input "159.00" at bounding box center [450, 130] width 52 height 12
type input "164.00"
click at [725, 6] on button "Close" at bounding box center [727, 10] width 9 height 9
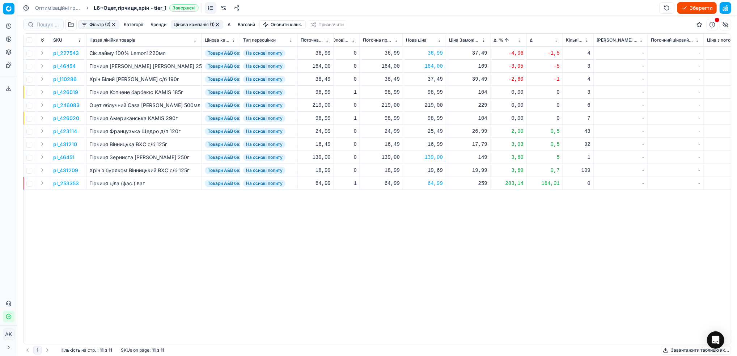
click at [65, 83] on td "pl_110286" at bounding box center [68, 79] width 36 height 13
click at [60, 80] on p "pl_110286" at bounding box center [65, 79] width 24 height 7
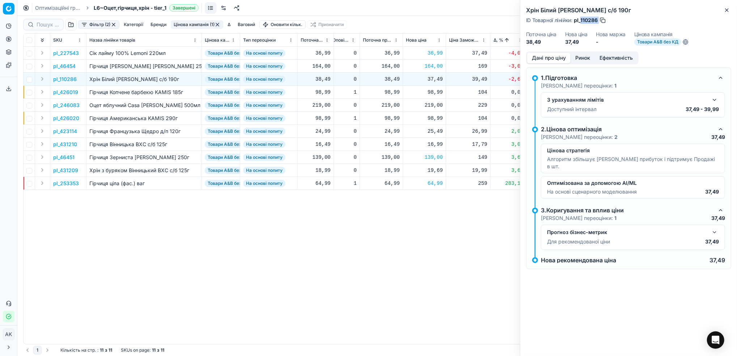
drag, startPoint x: 599, startPoint y: 19, endPoint x: 581, endPoint y: 20, distance: 17.4
click at [581, 20] on div "ID Товарної лінійки : pl_110286" at bounding box center [566, 20] width 80 height 7
copy div "110286"
click at [727, 12] on icon "button" at bounding box center [727, 10] width 6 height 6
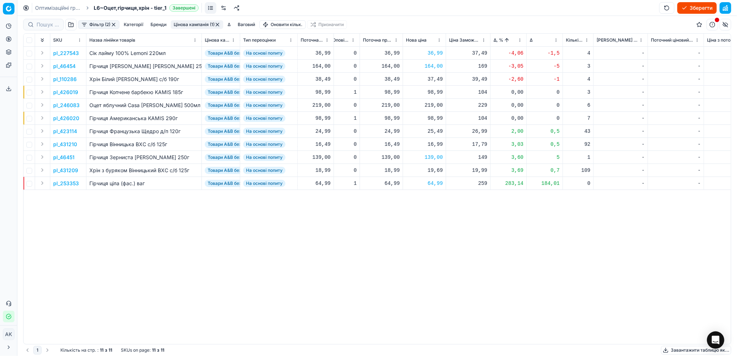
click at [189, 23] on button "Цінова кампанія (1)" at bounding box center [197, 24] width 52 height 9
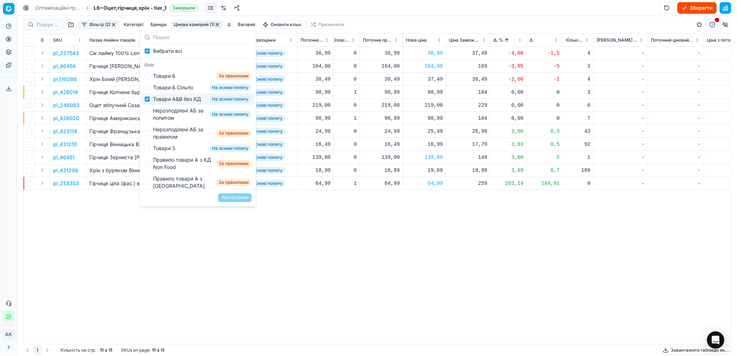
click at [149, 105] on div "Товари А&B без КД На основі попиту" at bounding box center [197, 99] width 113 height 12
checkbox input "false"
click at [149, 117] on input "Suggestions" at bounding box center [147, 114] width 6 height 6
checkbox input "true"
click at [238, 198] on button "Застосувати" at bounding box center [234, 197] width 33 height 9
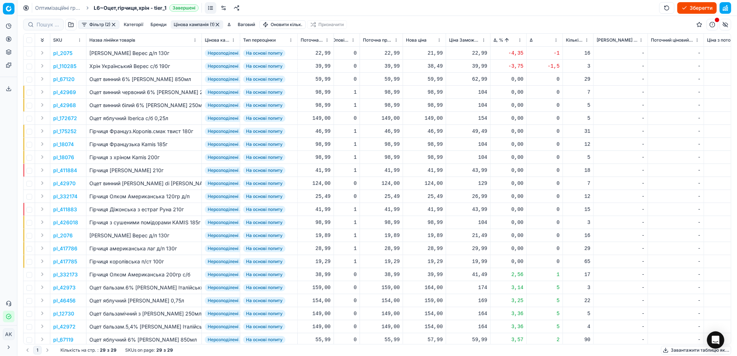
click at [62, 52] on p "pl_2075" at bounding box center [62, 53] width 19 height 7
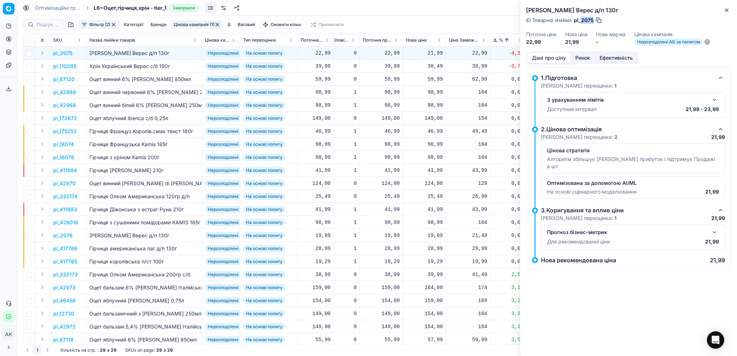
drag, startPoint x: 593, startPoint y: 21, endPoint x: 582, endPoint y: 21, distance: 11.2
click at [582, 21] on span "pl_2075" at bounding box center [584, 20] width 20 height 7
copy span "2075"
click at [727, 10] on icon "button" at bounding box center [726, 10] width 3 height 3
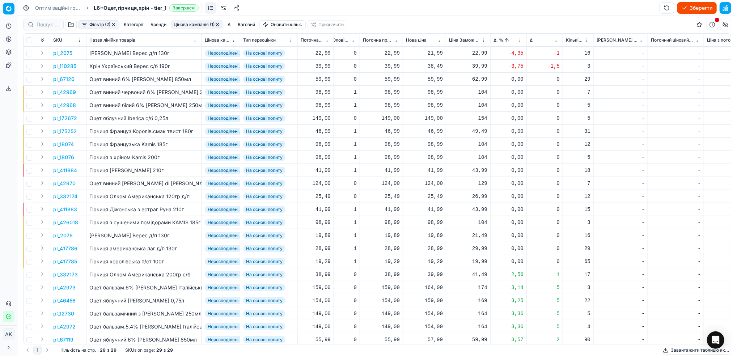
click at [64, 66] on p "pl_110285" at bounding box center [64, 66] width 23 height 7
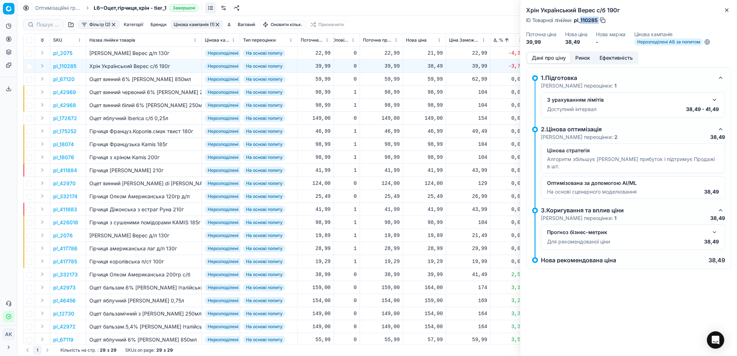
drag, startPoint x: 598, startPoint y: 19, endPoint x: 581, endPoint y: 21, distance: 16.8
click at [581, 21] on div "ID Товарної лінійки : pl_110285" at bounding box center [566, 20] width 80 height 7
copy div "110285"
click at [727, 9] on icon "button" at bounding box center [727, 10] width 6 height 6
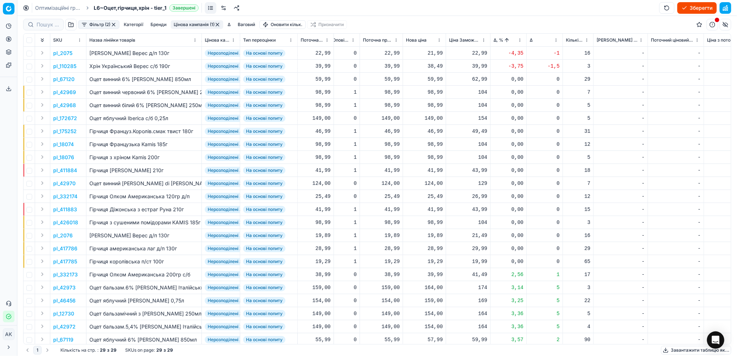
click at [520, 41] on html "Pricing platform Аналітика Цінова оптимізація Асортимент продукції Шаблони Серв…" at bounding box center [368, 178] width 737 height 356
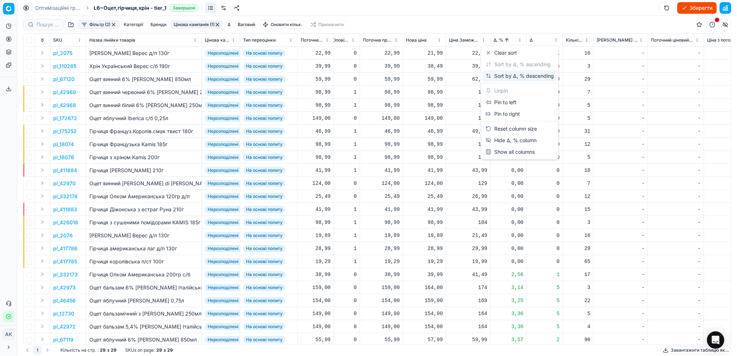
click at [508, 74] on div "Sort by Δ, % descending" at bounding box center [520, 75] width 68 height 7
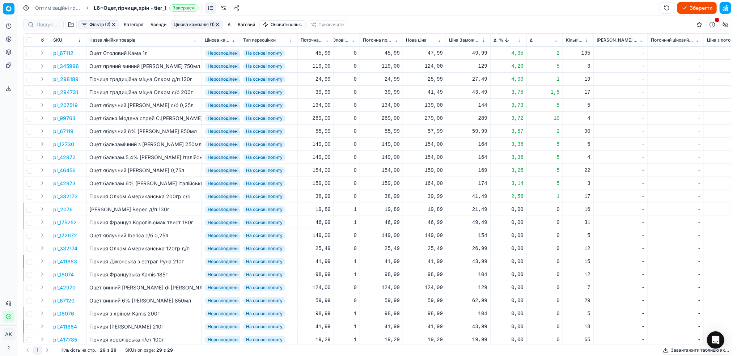
click at [62, 54] on p "pl_67112" at bounding box center [63, 53] width 20 height 7
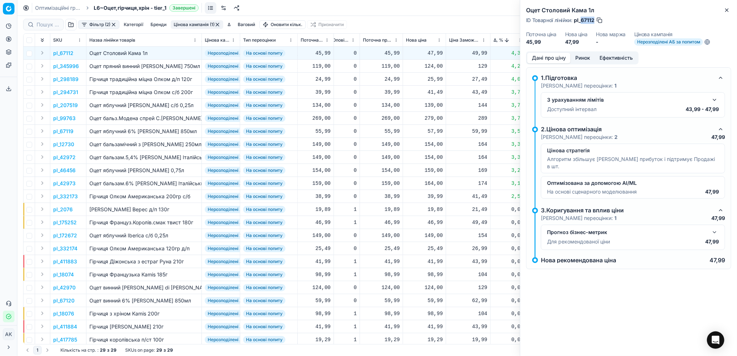
drag, startPoint x: 594, startPoint y: 18, endPoint x: 582, endPoint y: 21, distance: 12.7
click at [582, 21] on div "ID Товарної лінійки : pl_67112" at bounding box center [564, 20] width 77 height 7
copy span "67112"
click at [726, 12] on icon "button" at bounding box center [727, 10] width 6 height 6
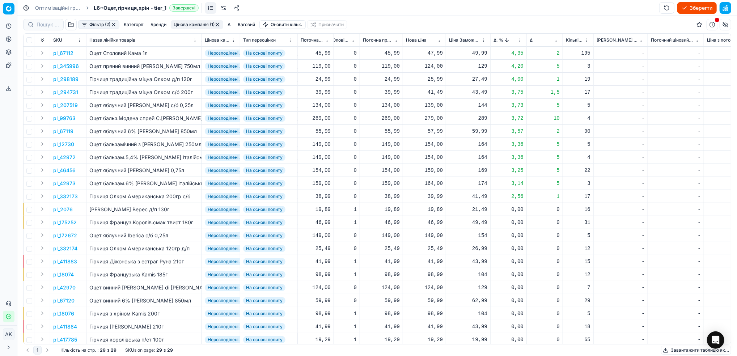
click at [65, 67] on p "pl_345996" at bounding box center [66, 66] width 26 height 7
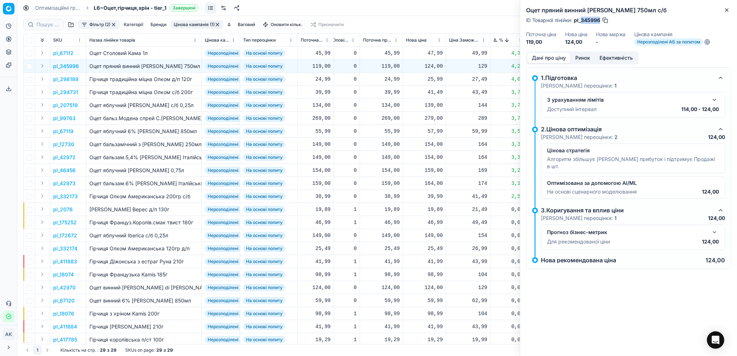
drag, startPoint x: 601, startPoint y: 19, endPoint x: 581, endPoint y: 22, distance: 19.5
click at [581, 22] on div "ID Товарної лінійки : pl_345996" at bounding box center [567, 20] width 83 height 7
copy span "345996"
click at [728, 7] on icon "button" at bounding box center [727, 10] width 6 height 6
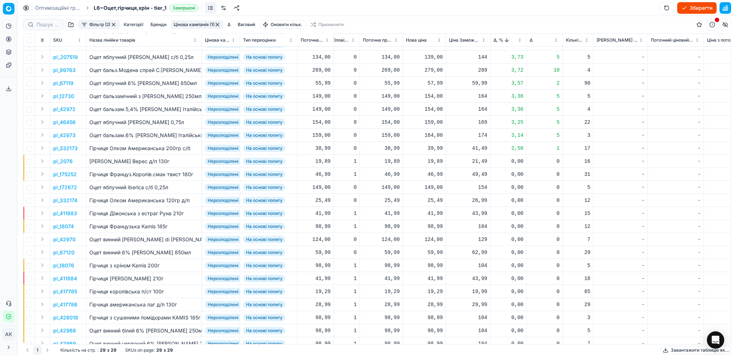
scroll to position [0, 193]
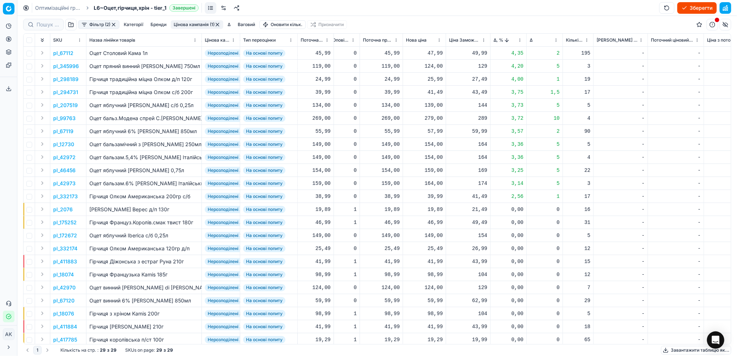
click at [188, 24] on button "Цінова кампанія (1)" at bounding box center [197, 24] width 52 height 9
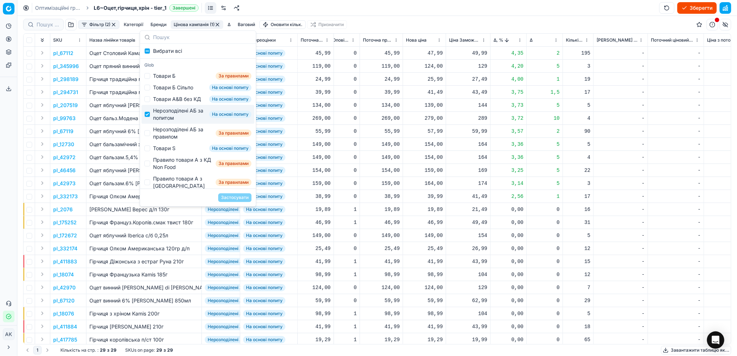
click at [151, 124] on div "Нерозподілені АБ за попитом На основі попиту" at bounding box center [197, 114] width 113 height 19
checkbox input "false"
click at [147, 136] on input "Suggestions" at bounding box center [147, 133] width 6 height 6
checkbox input "true"
click at [240, 201] on button "Застосувати" at bounding box center [234, 197] width 33 height 9
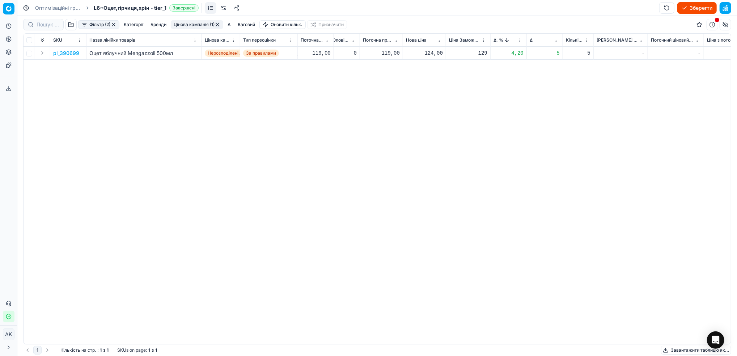
click at [65, 50] on p "pl_390699" at bounding box center [66, 53] width 26 height 7
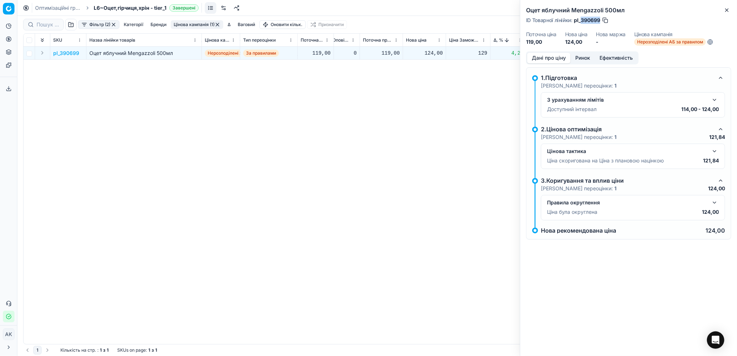
drag, startPoint x: 600, startPoint y: 20, endPoint x: 581, endPoint y: 23, distance: 19.2
click at [581, 23] on span "pl_390699" at bounding box center [587, 20] width 26 height 7
click at [725, 12] on icon "button" at bounding box center [727, 10] width 6 height 6
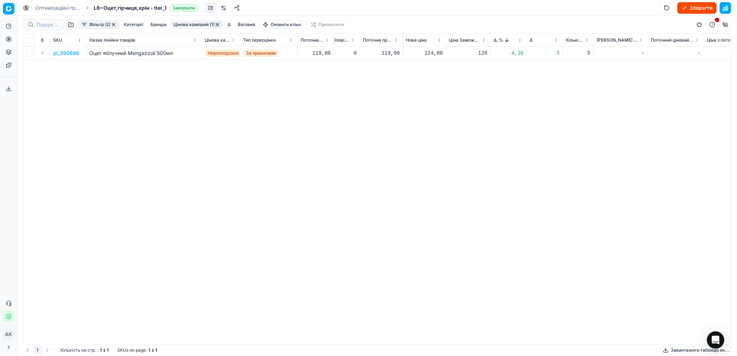
click at [435, 52] on div "124,00" at bounding box center [424, 53] width 37 height 7
drag, startPoint x: 436, startPoint y: 116, endPoint x: 432, endPoint y: 117, distance: 4.8
click at [432, 117] on input "124.00" at bounding box center [450, 117] width 52 height 12
type input "119.00"
click at [217, 24] on button "button" at bounding box center [218, 25] width 6 height 6
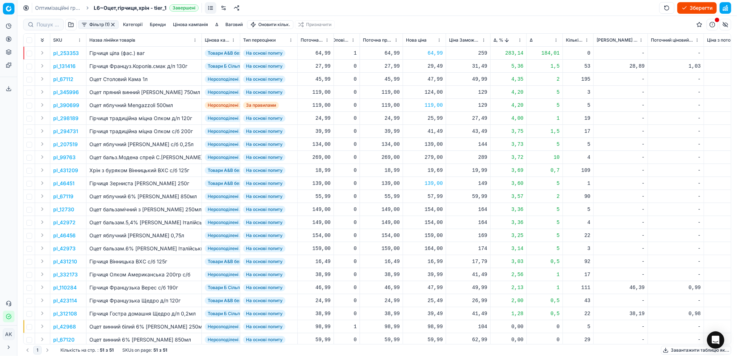
click at [115, 24] on button "button" at bounding box center [113, 25] width 6 height 6
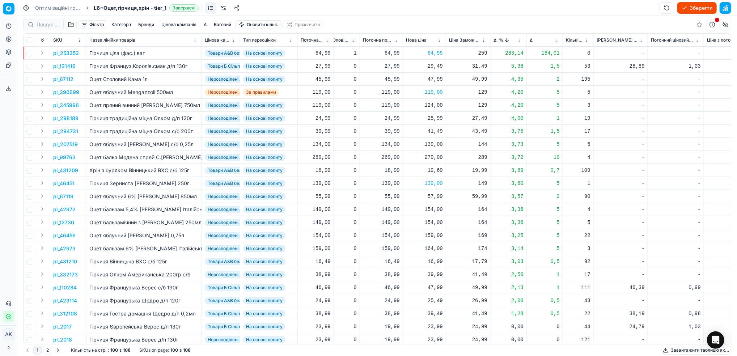
click at [690, 7] on button "Зберегти" at bounding box center [696, 8] width 39 height 12
drag, startPoint x: 48, startPoint y: 9, endPoint x: 291, endPoint y: 89, distance: 256.2
click at [48, 9] on link "Оптимізаційні групи" at bounding box center [58, 7] width 46 height 7
